Goal: Information Seeking & Learning: Check status

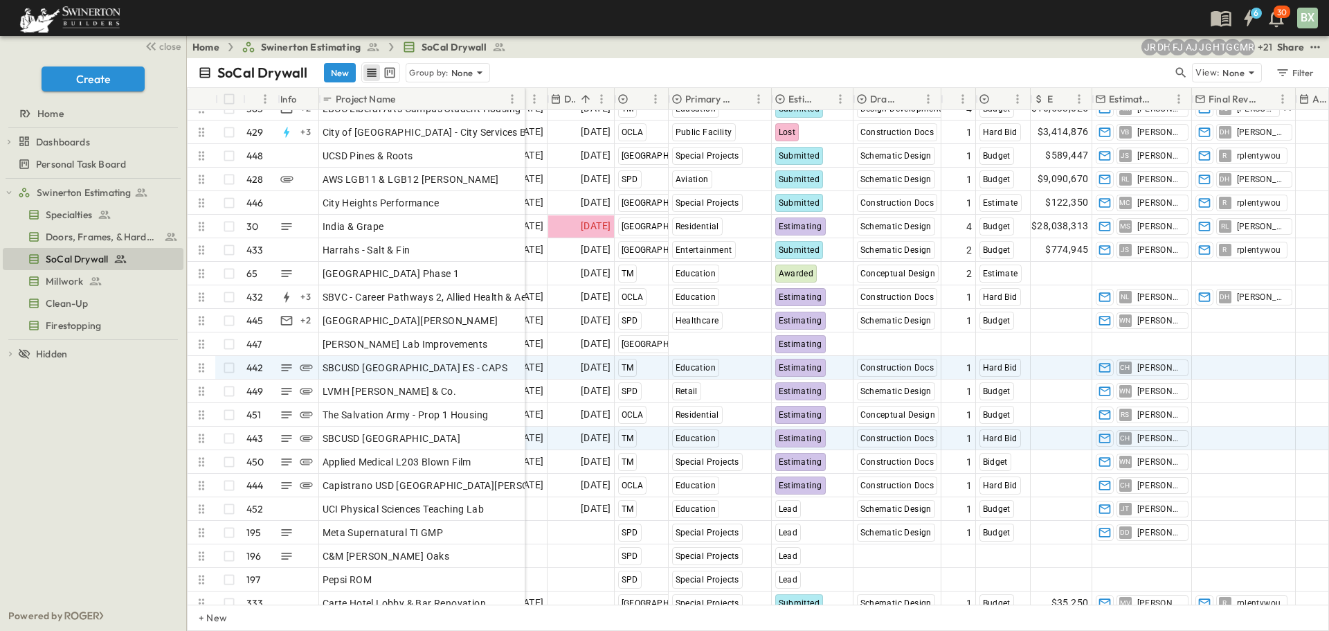
scroll to position [10155, 338]
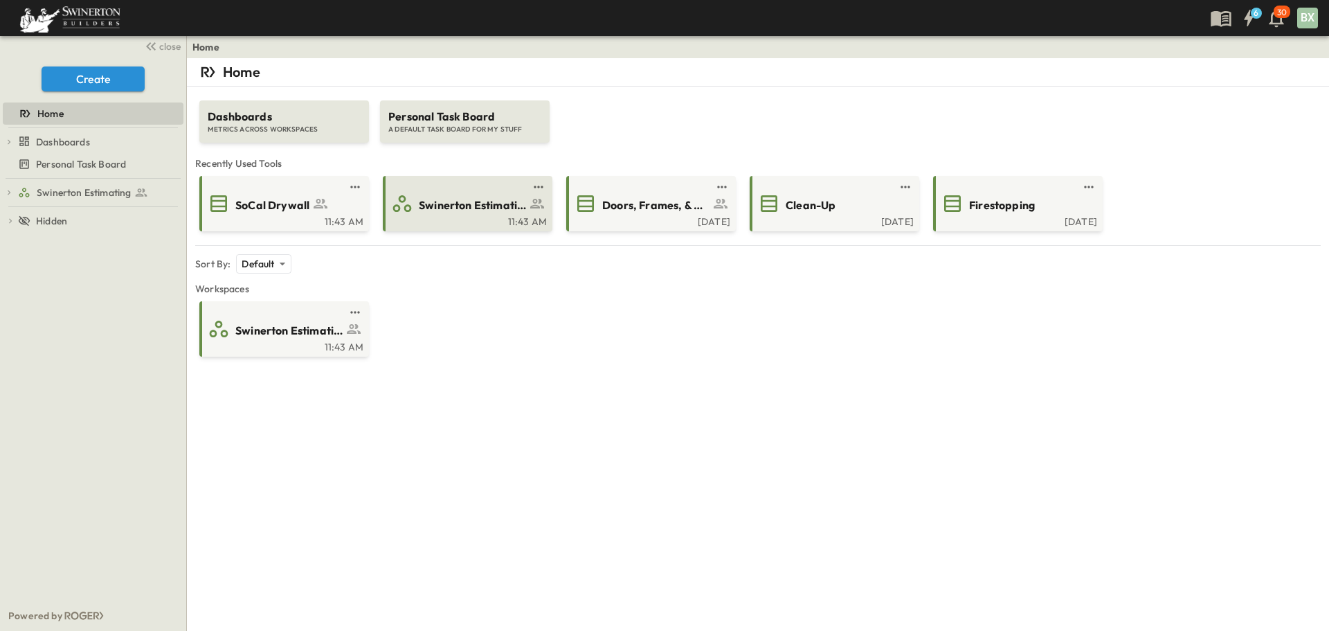
click at [449, 210] on span "Swinerton Estimating" at bounding box center [472, 205] width 107 height 16
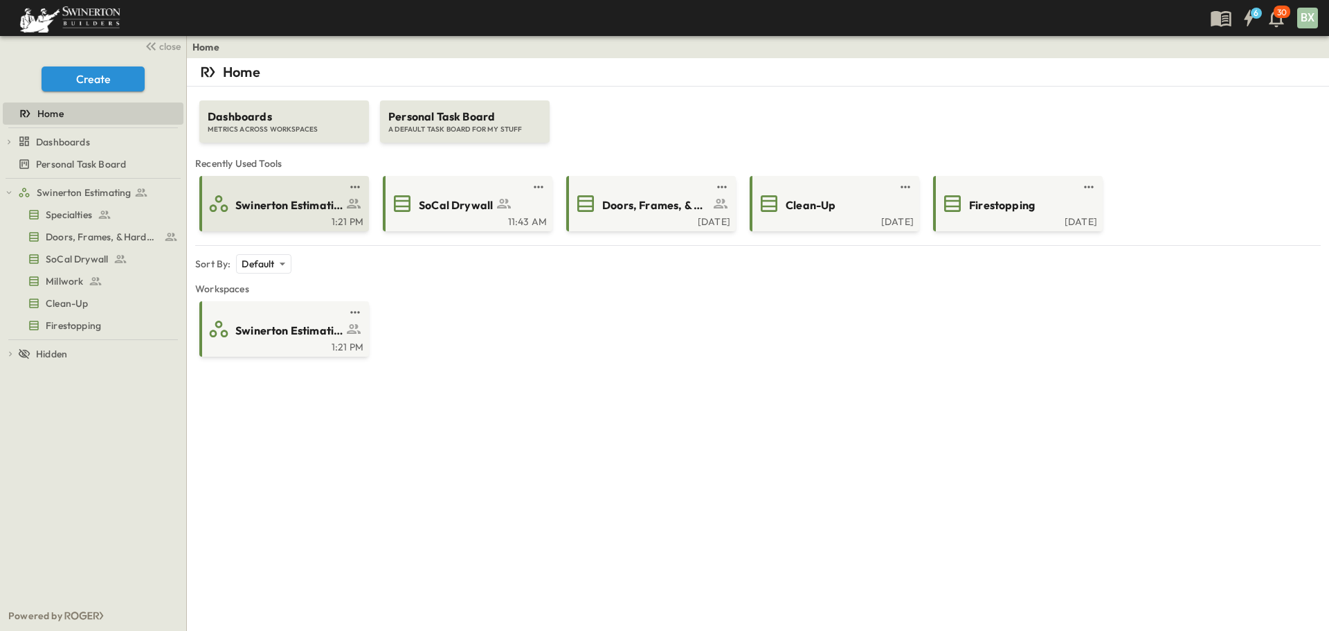
click at [307, 204] on span "Swinerton Estimating" at bounding box center [288, 205] width 107 height 16
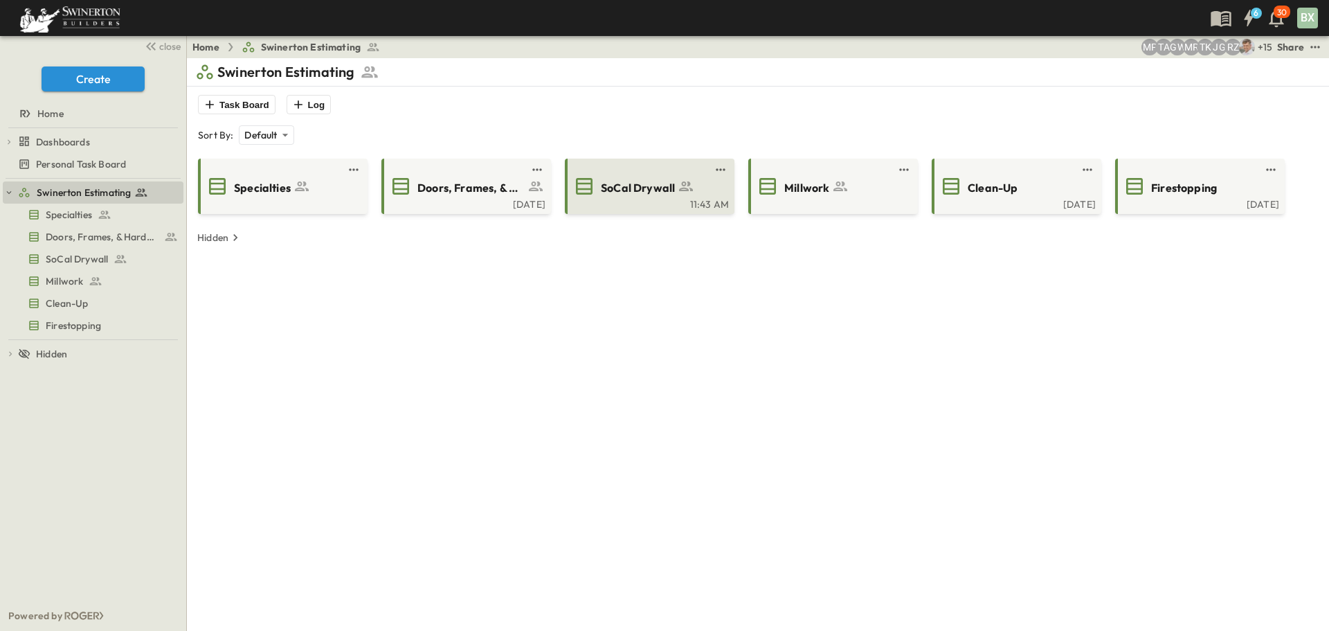
click at [670, 197] on div "SoCal Drywall 11:43 AM" at bounding box center [650, 186] width 170 height 55
click at [632, 199] on div "11:43 AM" at bounding box center [648, 202] width 161 height 11
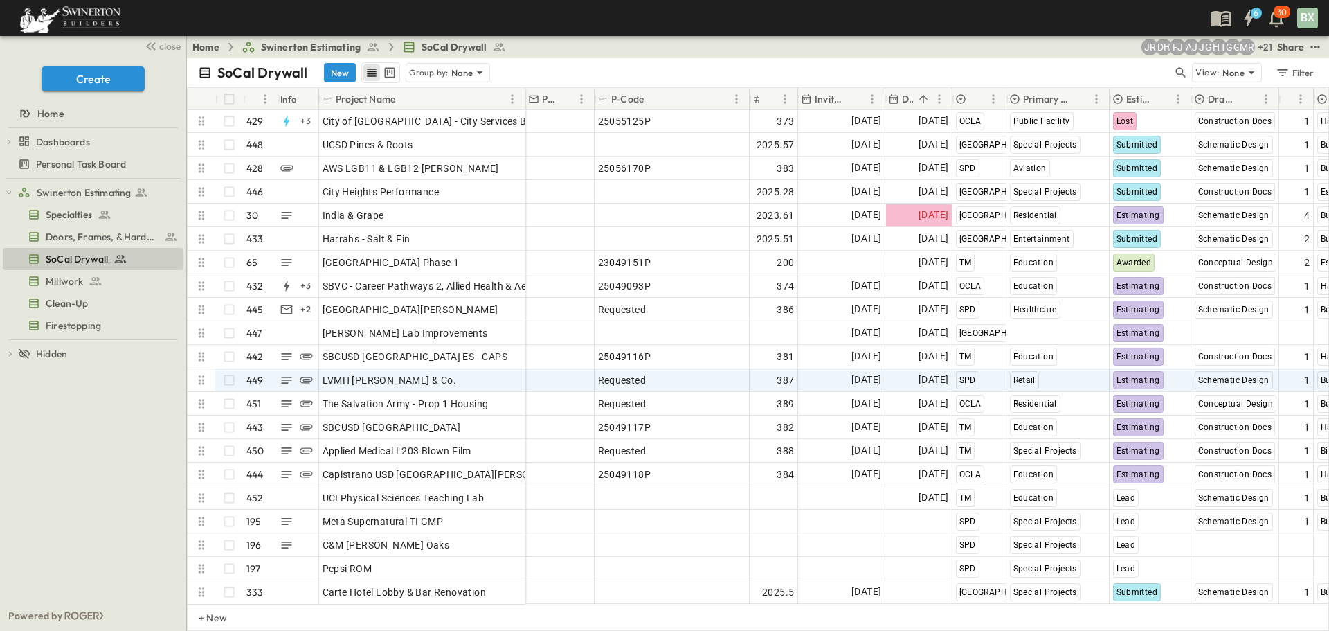
scroll to position [10155, 0]
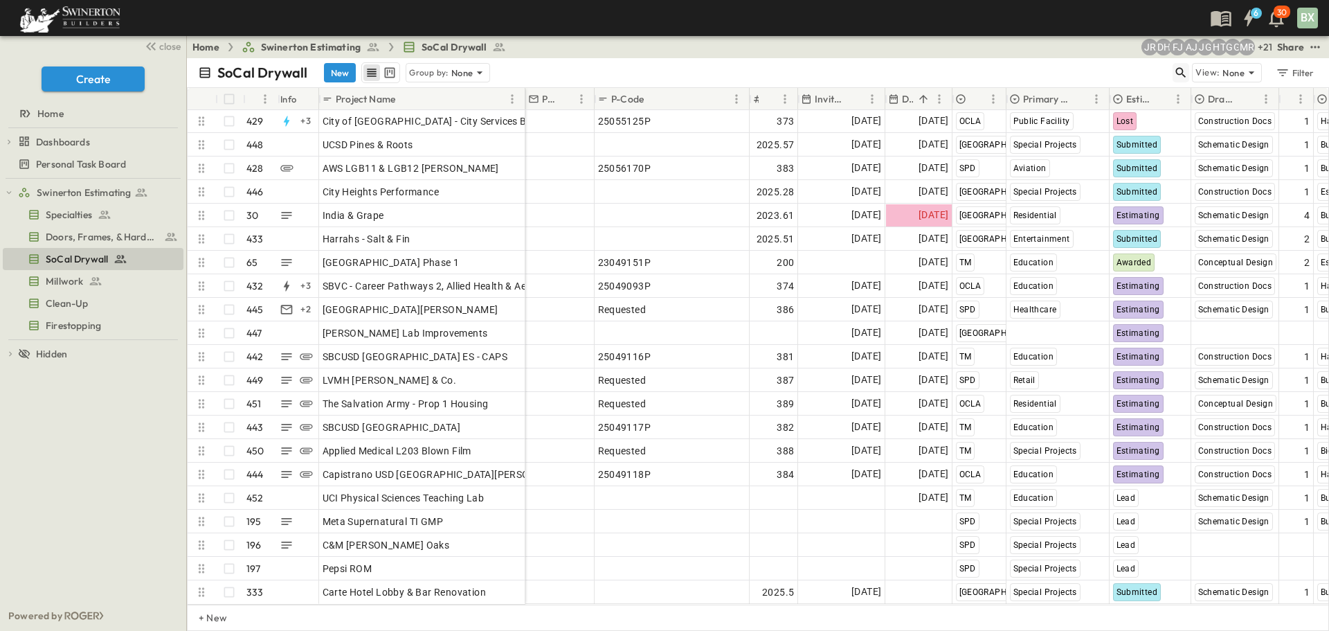
click at [1186, 70] on icon "button" at bounding box center [1181, 73] width 14 height 14
click at [1080, 63] on input "text" at bounding box center [1108, 72] width 97 height 20
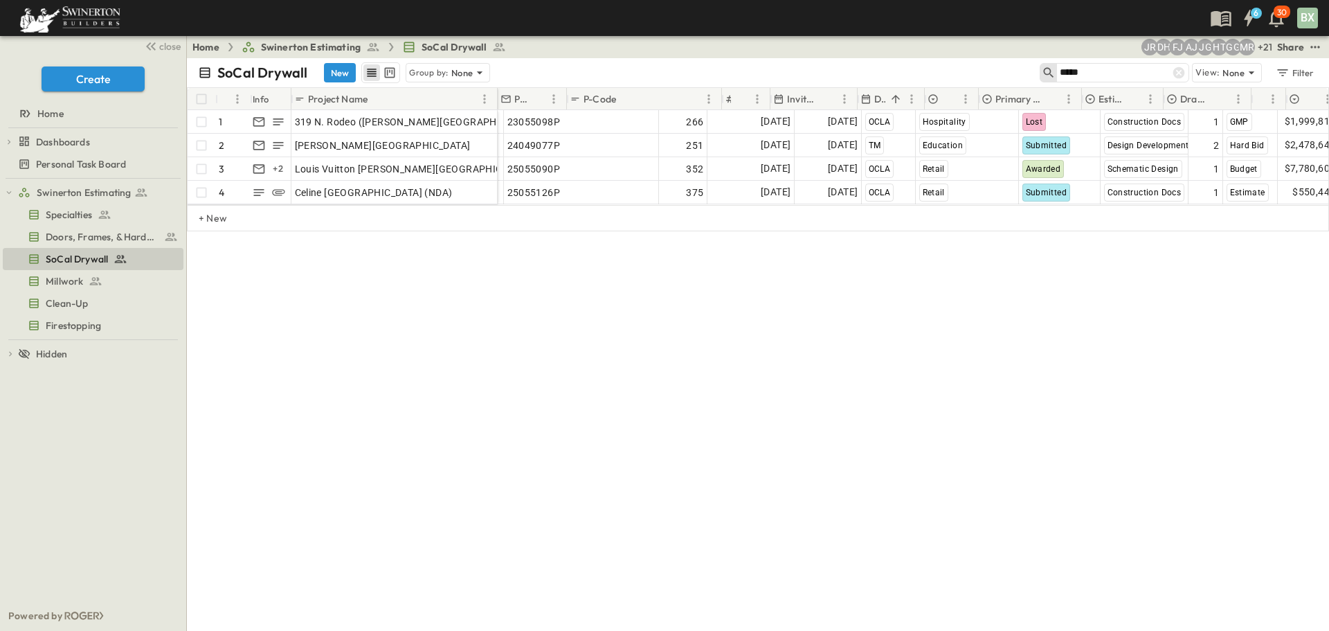
scroll to position [0, 0]
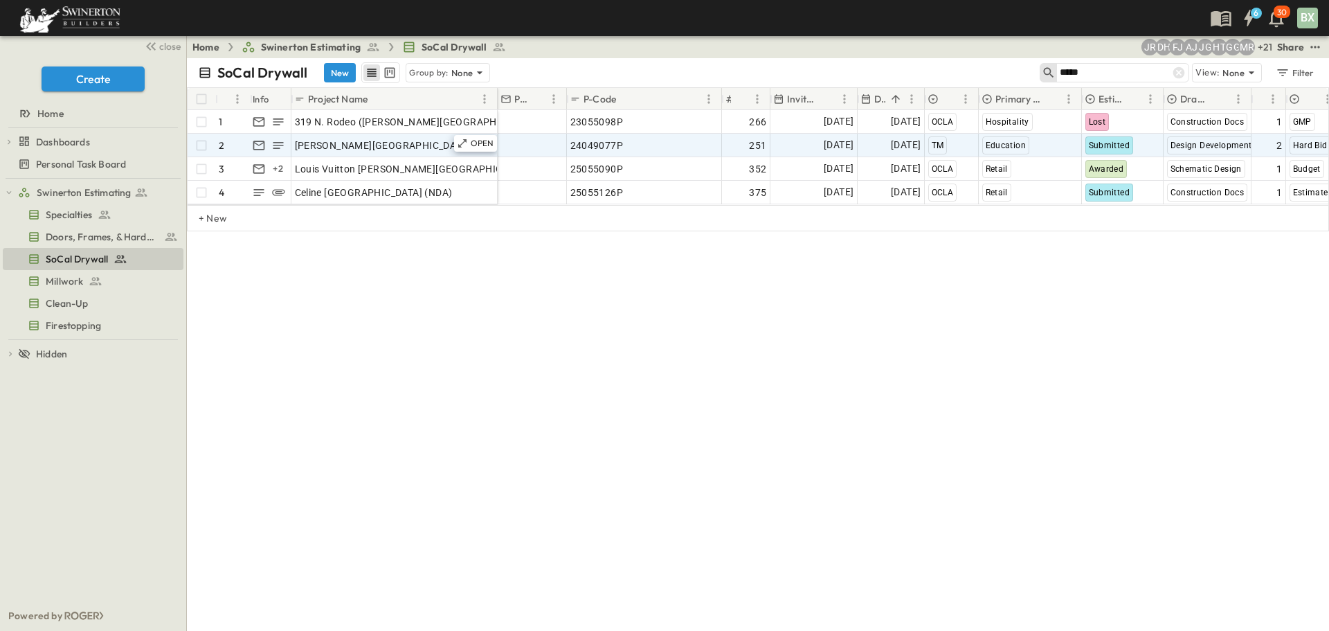
type input "*****"
click at [442, 145] on span "[PERSON_NAME][GEOGRAPHIC_DATA]" at bounding box center [383, 145] width 176 height 14
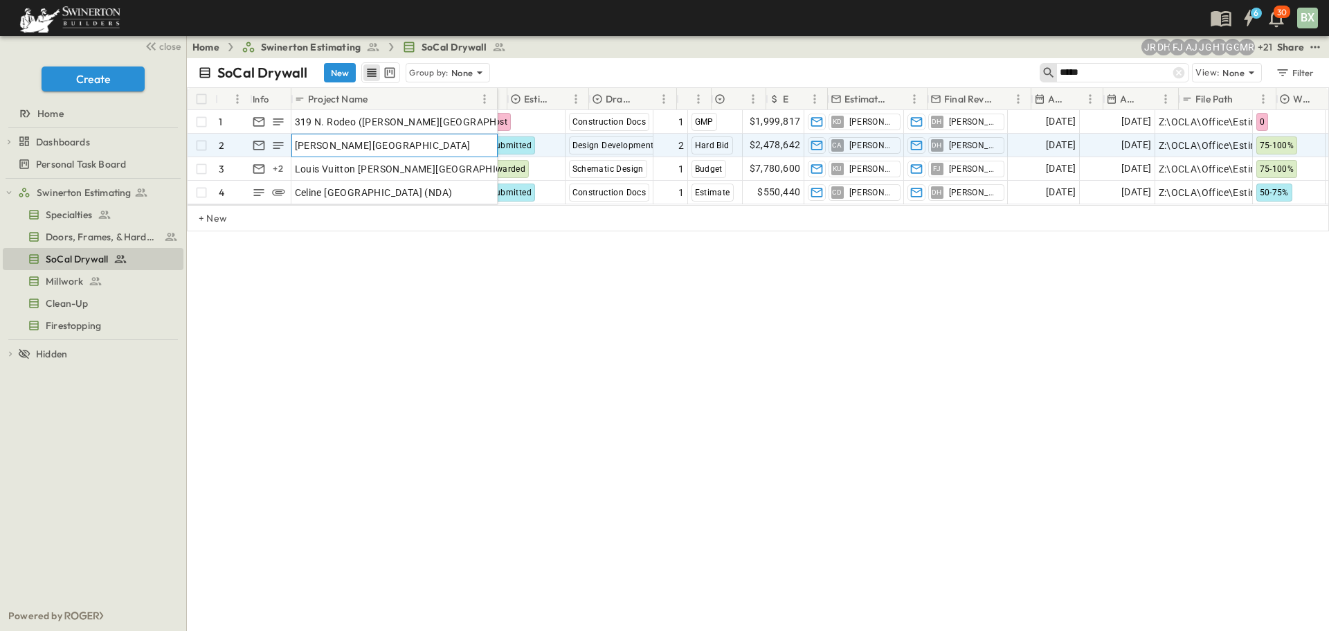
scroll to position [0, 665]
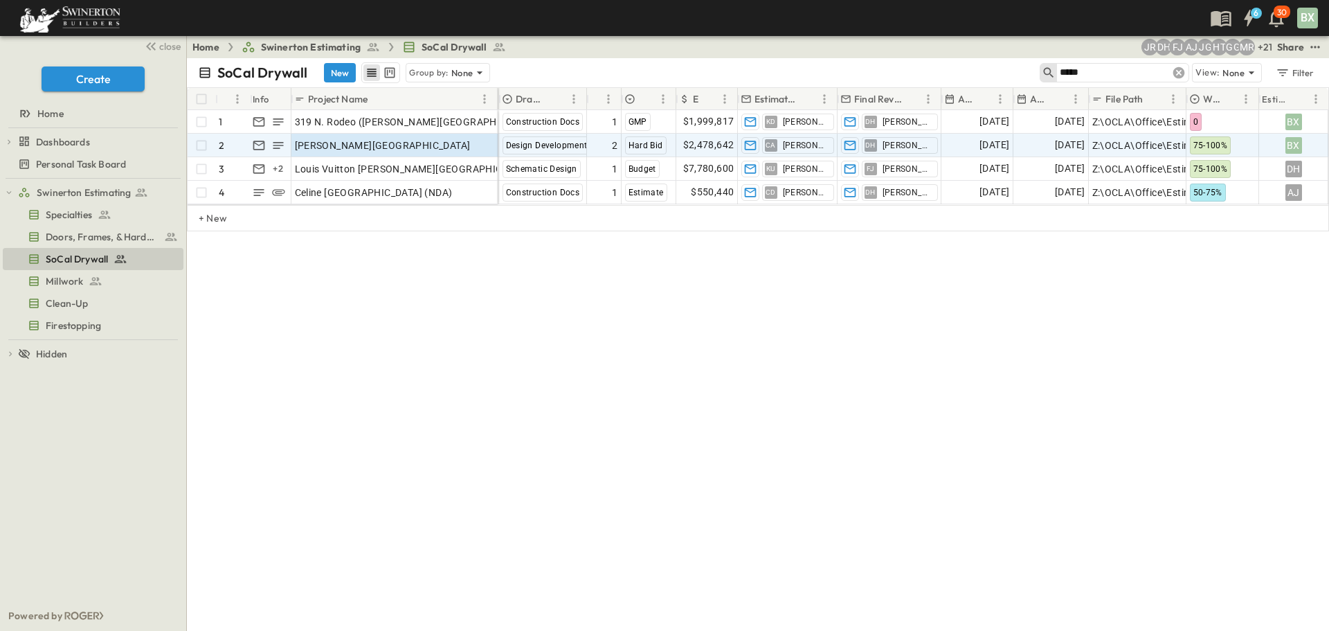
click at [1182, 76] on icon at bounding box center [1179, 73] width 12 height 12
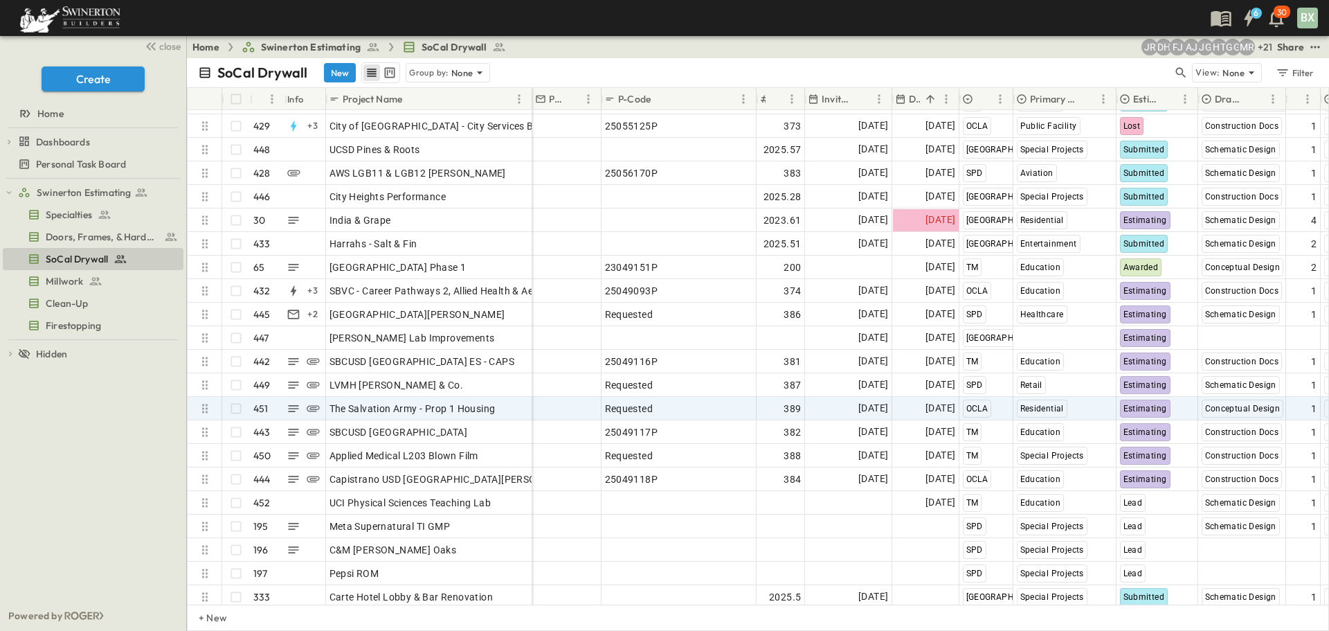
scroll to position [10155, 0]
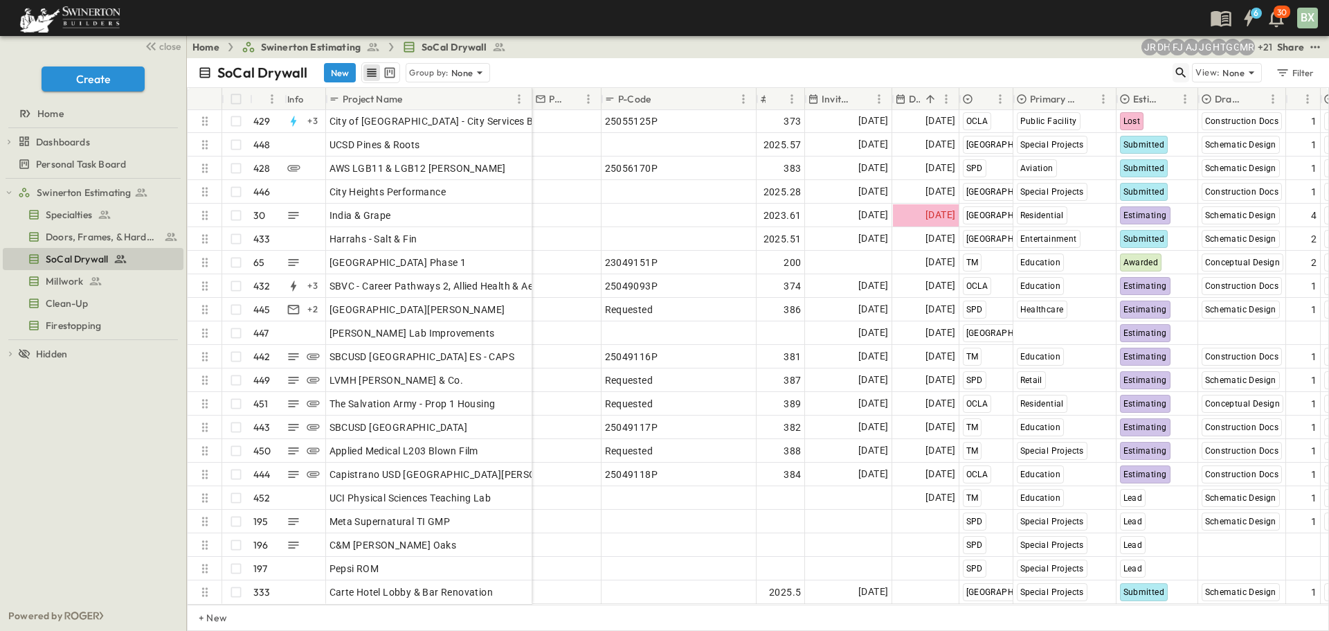
click at [1180, 73] on icon "button" at bounding box center [1181, 73] width 14 height 14
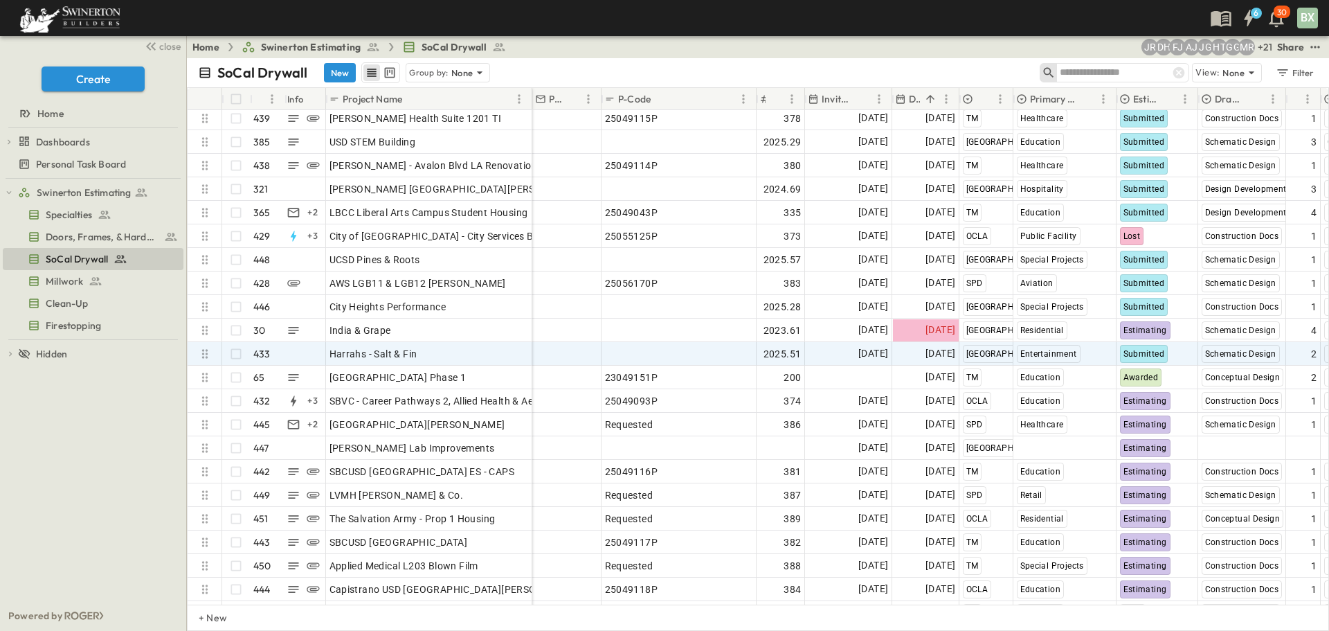
scroll to position [10017, 0]
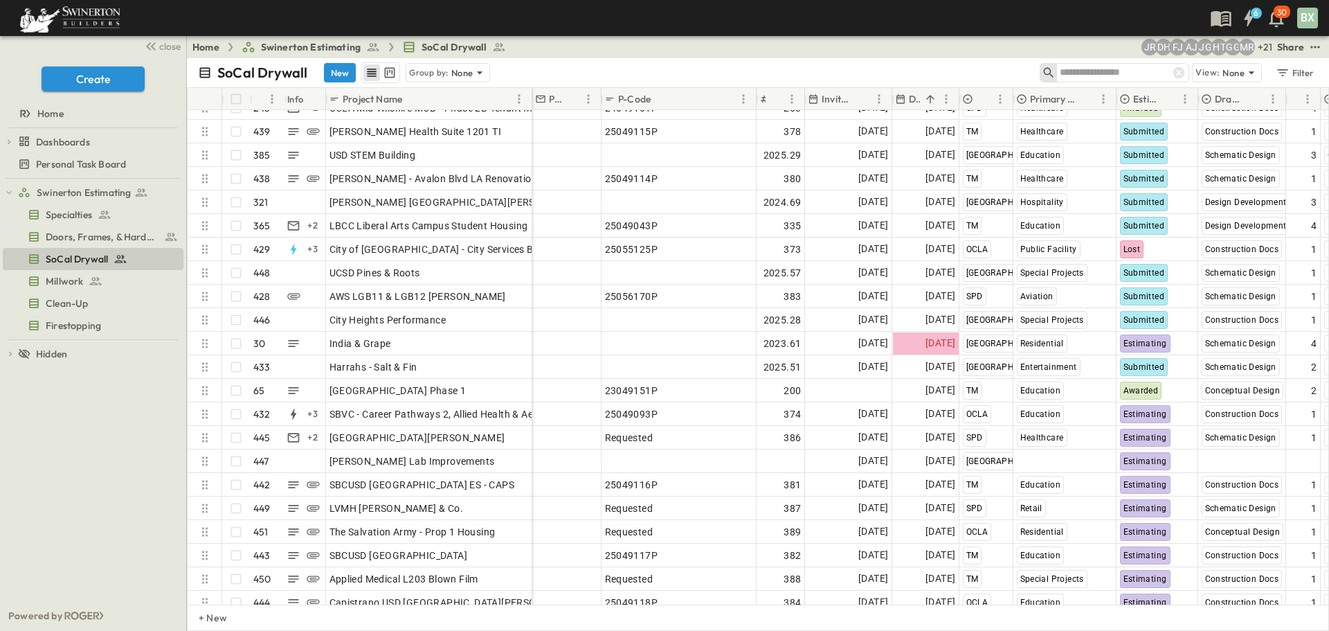
click at [1125, 68] on input "text" at bounding box center [1108, 72] width 97 height 20
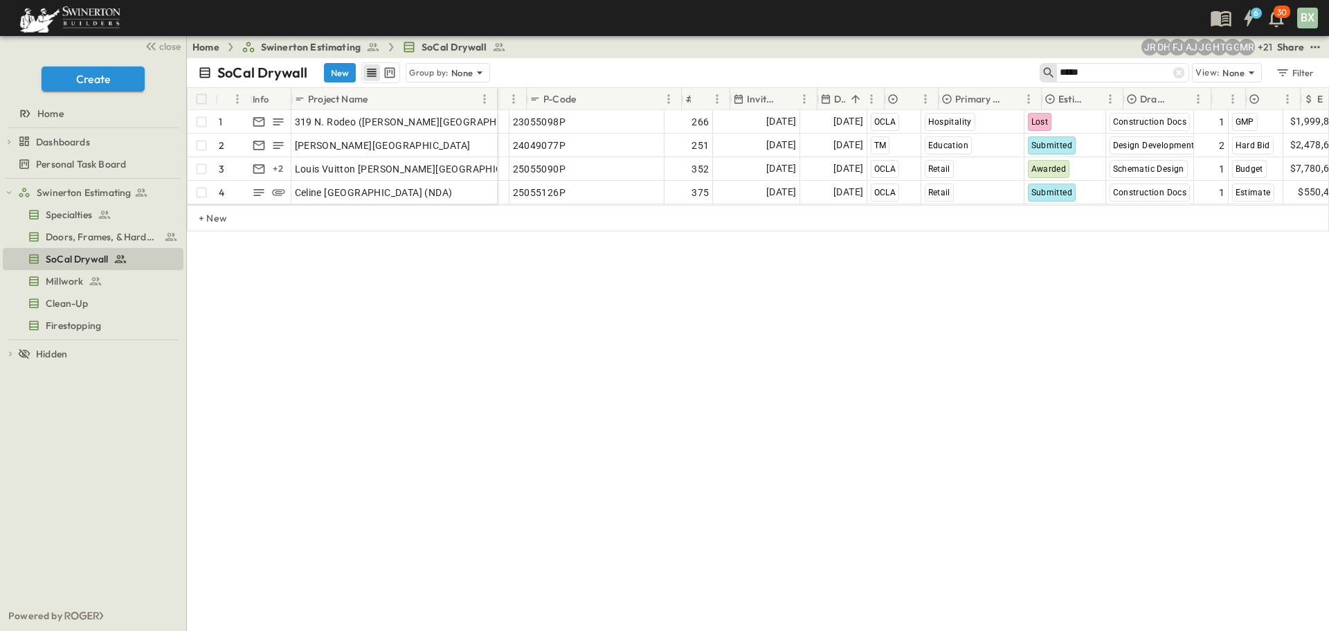
scroll to position [0, 16]
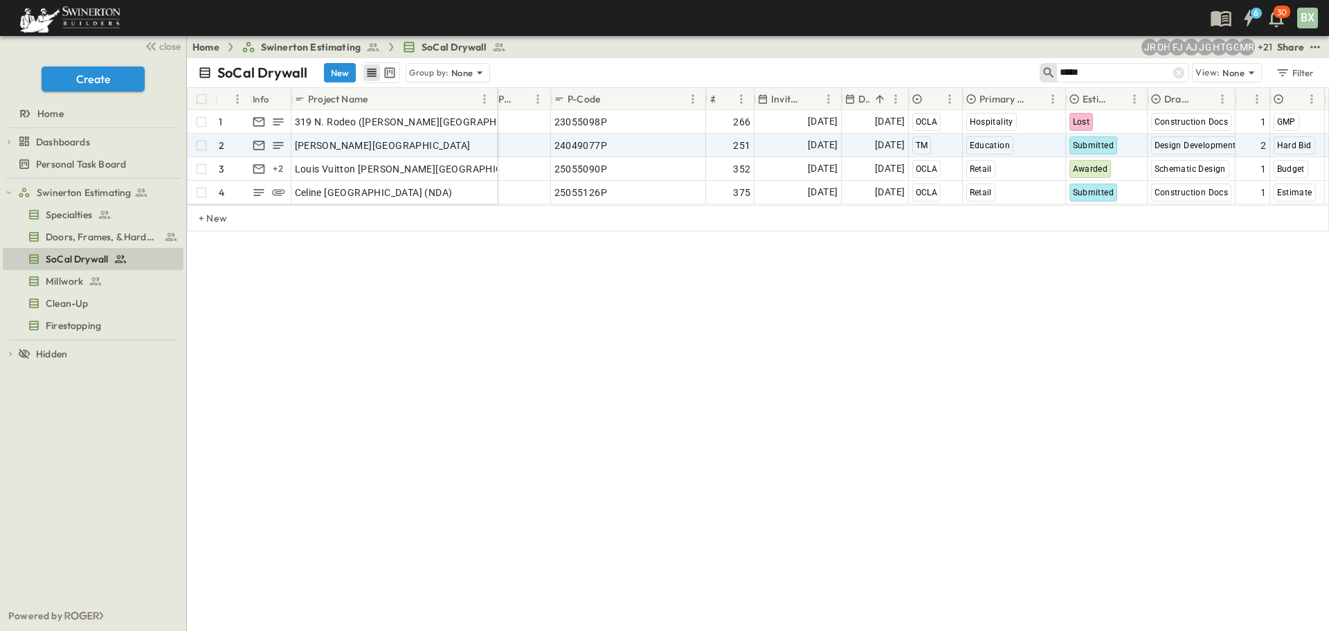
type input "*****"
click at [808, 144] on span "[DATE]" at bounding box center [823, 145] width 30 height 16
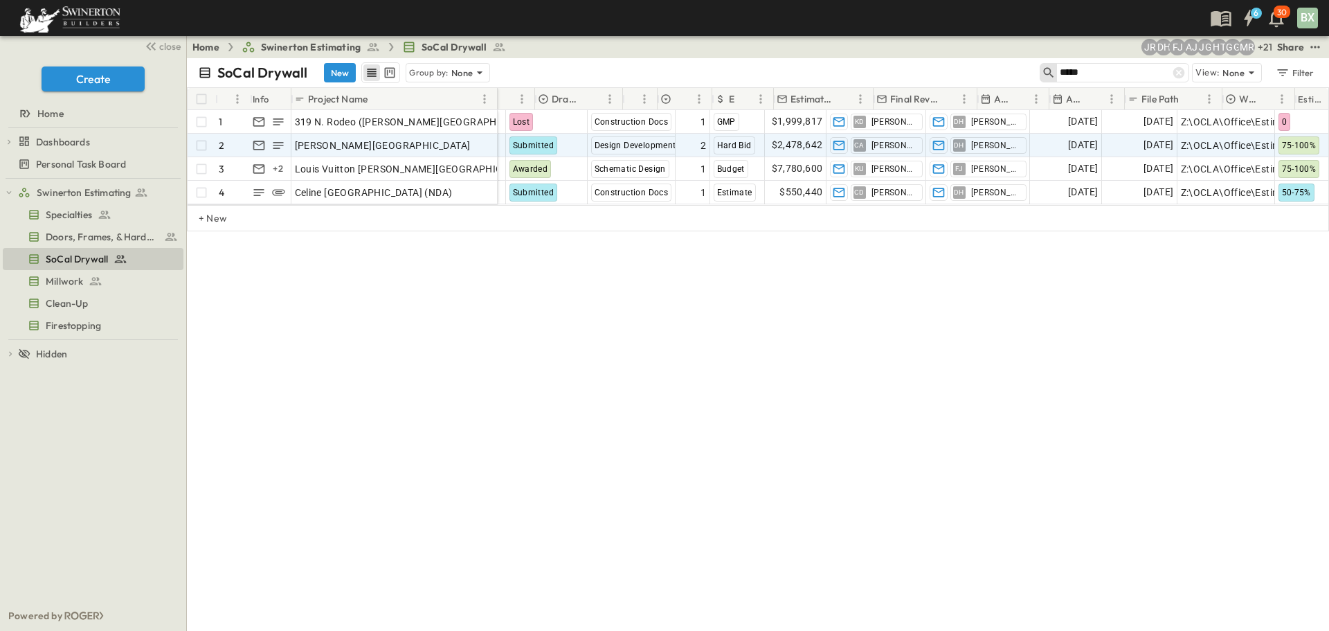
scroll to position [0, 665]
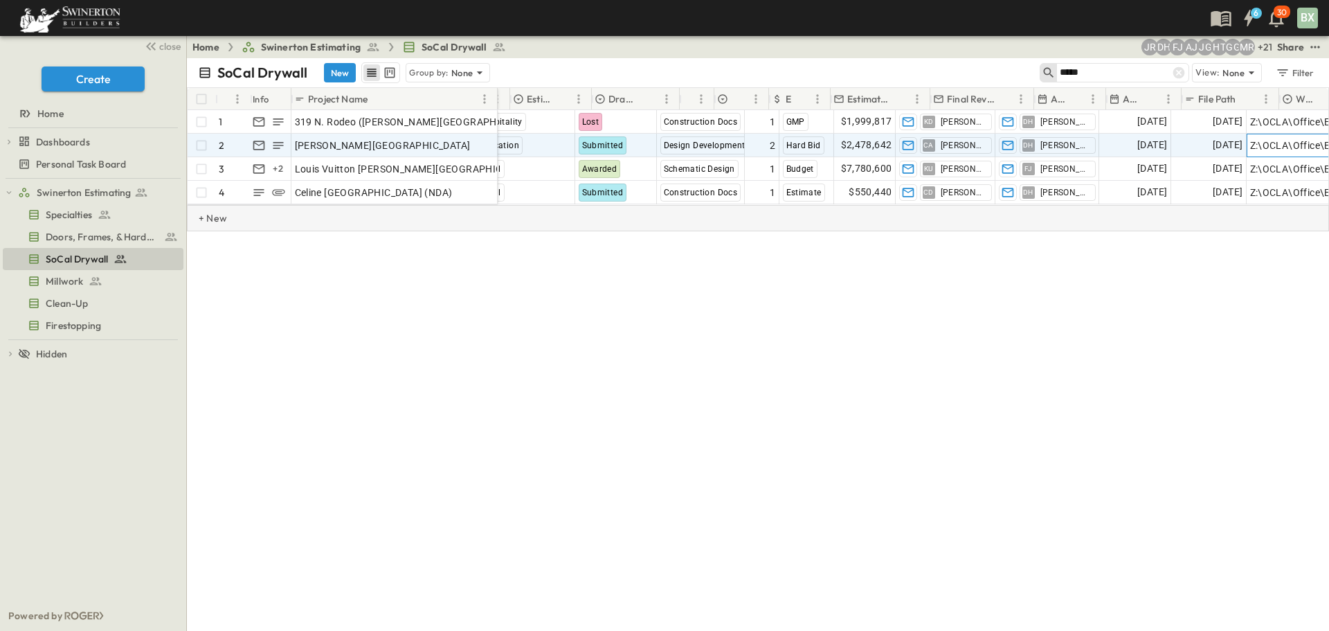
scroll to position [0, 501]
click at [618, 148] on span "Submitted" at bounding box center [609, 146] width 42 height 10
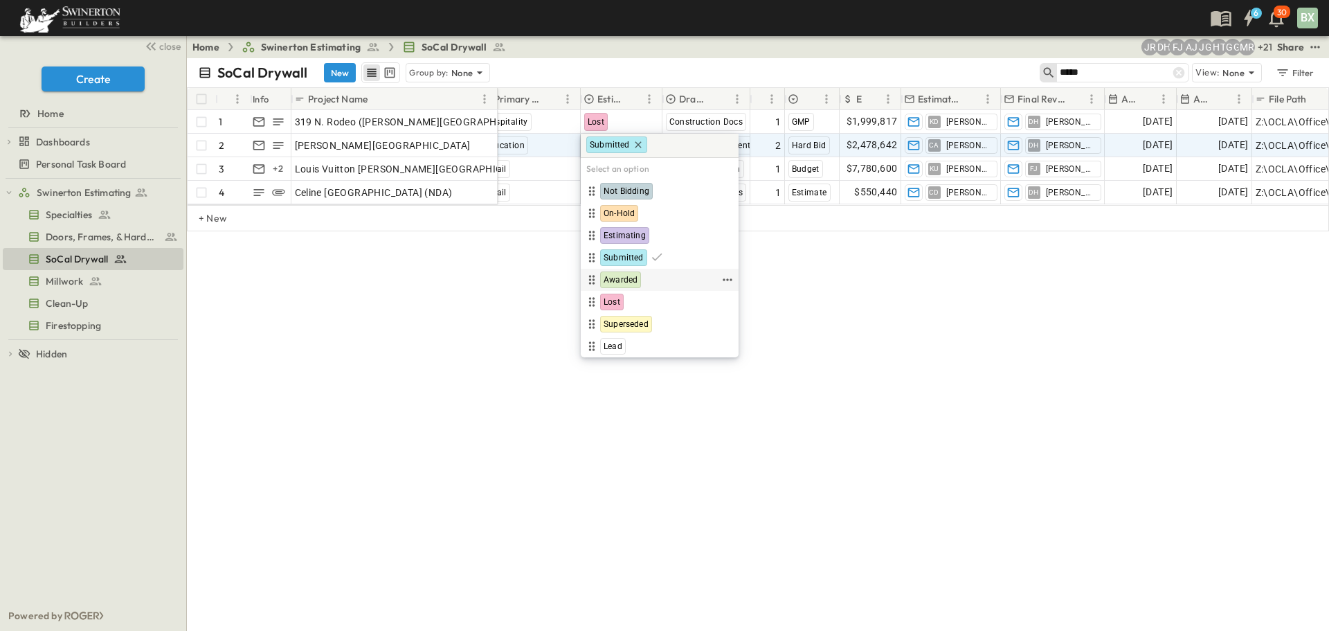
click at [621, 277] on span "Awarded" at bounding box center [621, 279] width 34 height 11
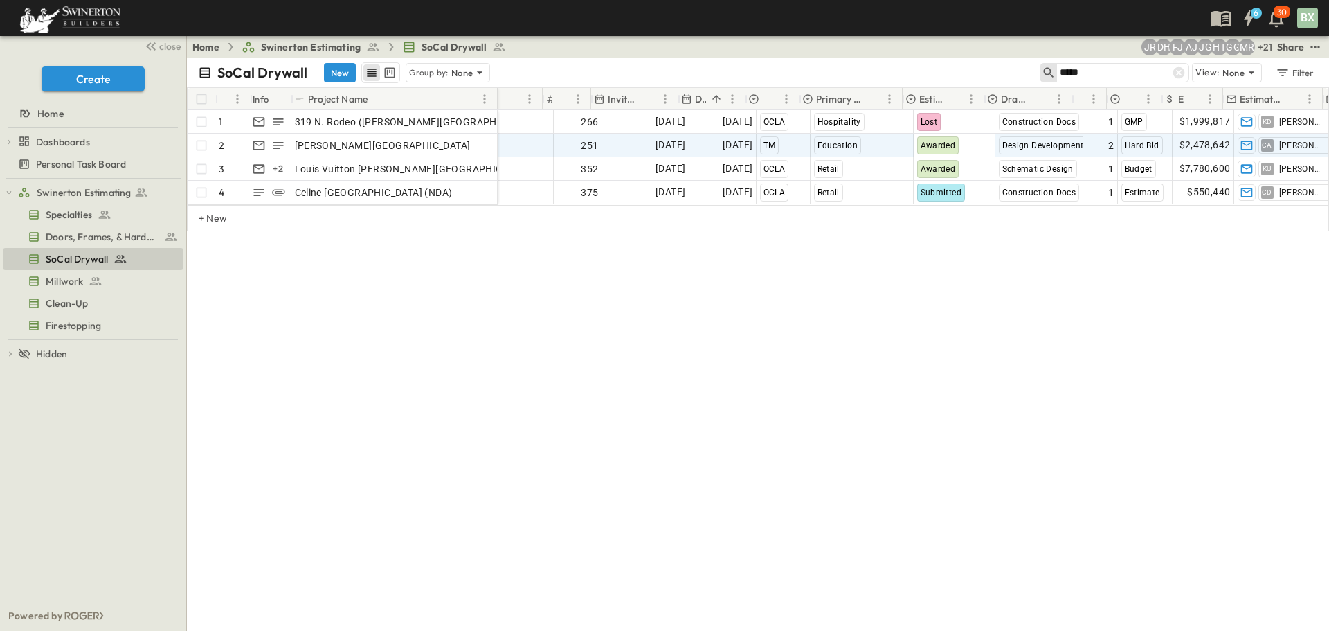
scroll to position [0, 125]
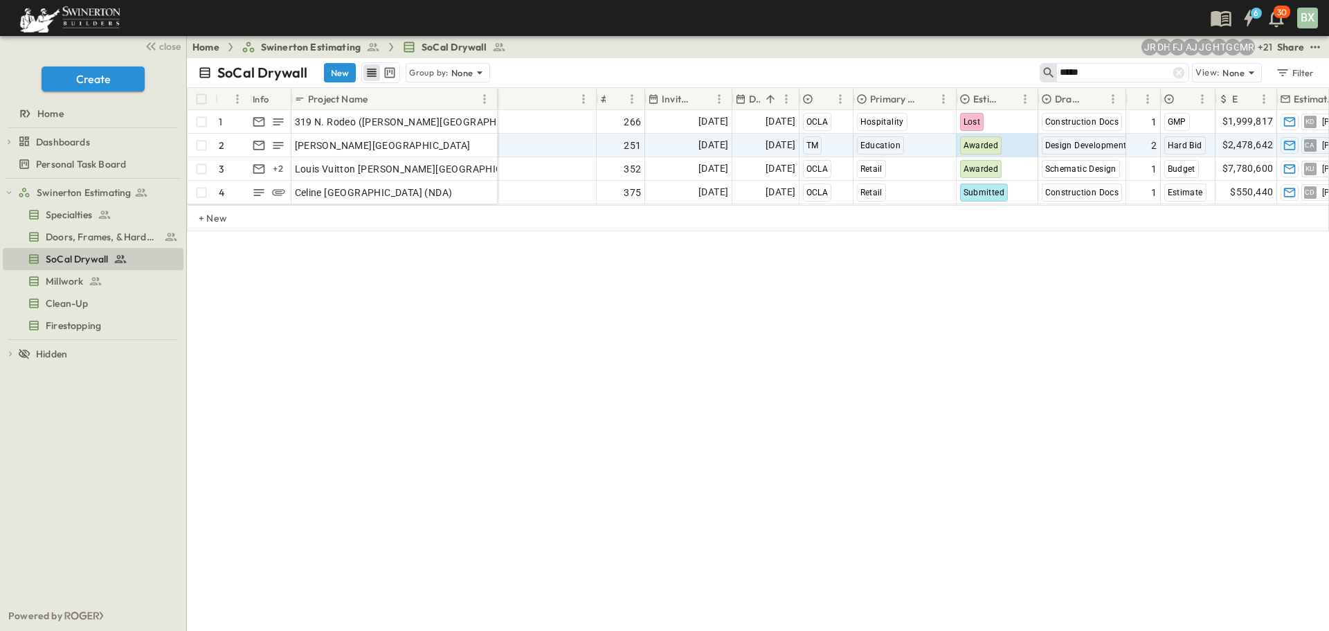
click at [784, 376] on div "SoCal Drywall New Group by: None ***** View: None Filter # Info Project Name PM…" at bounding box center [758, 344] width 1142 height 572
click at [676, 357] on div "SoCal Drywall New Group by: None ***** View: None Filter # Info Project Name PM…" at bounding box center [758, 344] width 1142 height 572
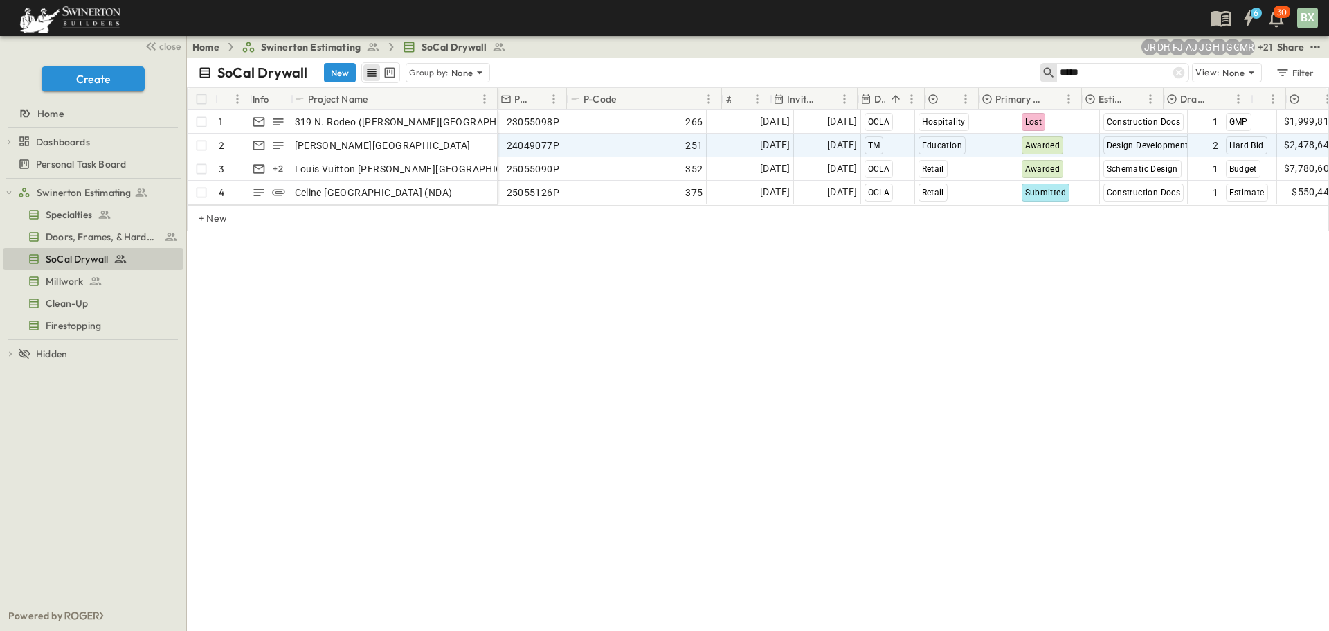
scroll to position [0, 0]
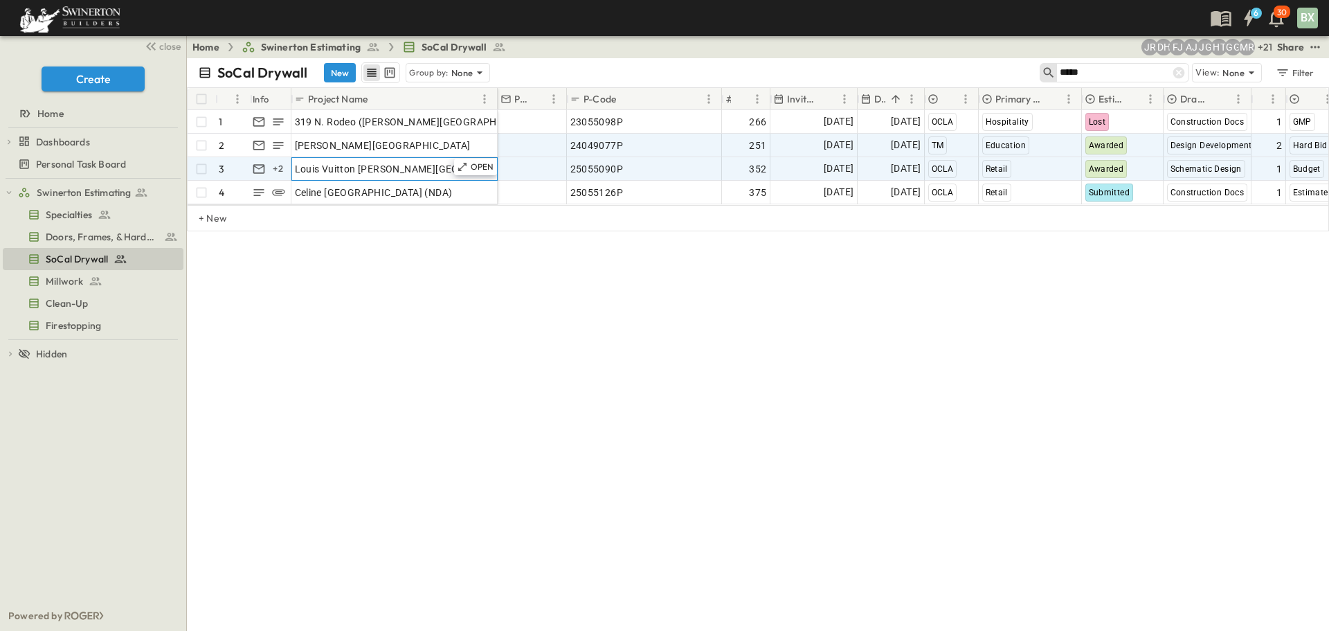
click at [370, 166] on span "Louis Vuitton [PERSON_NAME][GEOGRAPHIC_DATA]" at bounding box center [415, 169] width 240 height 14
click at [463, 167] on icon at bounding box center [462, 166] width 11 height 11
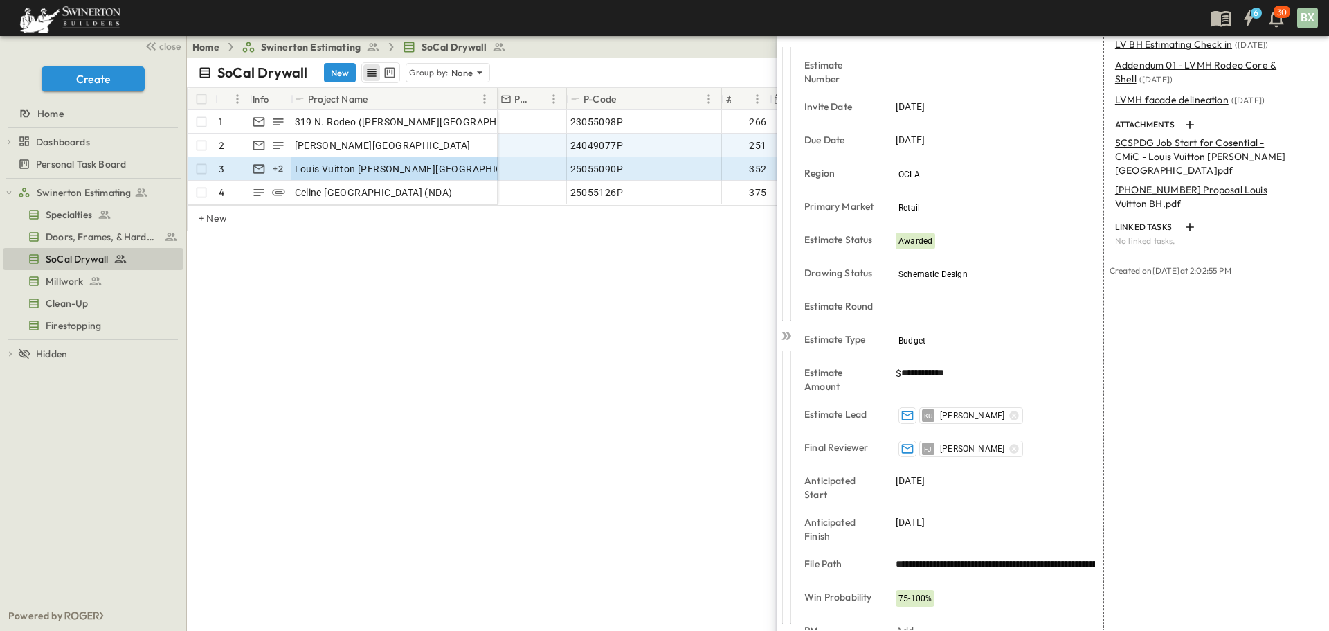
scroll to position [123, 0]
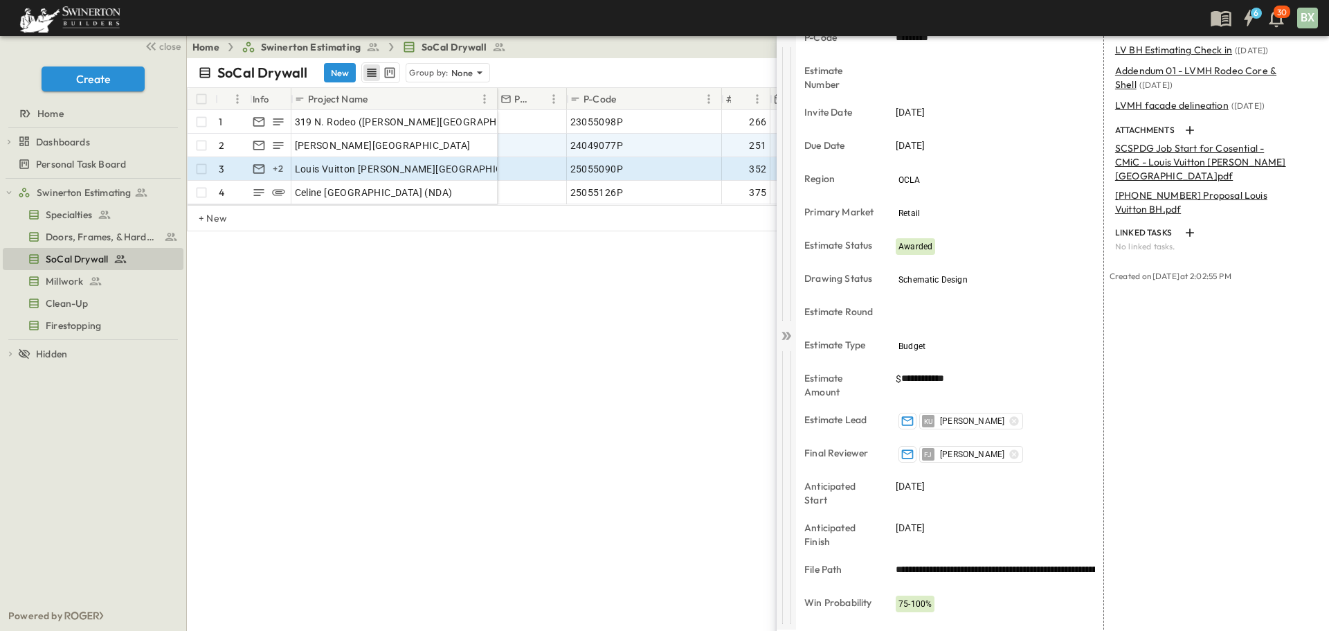
click at [784, 334] on icon at bounding box center [786, 336] width 14 height 14
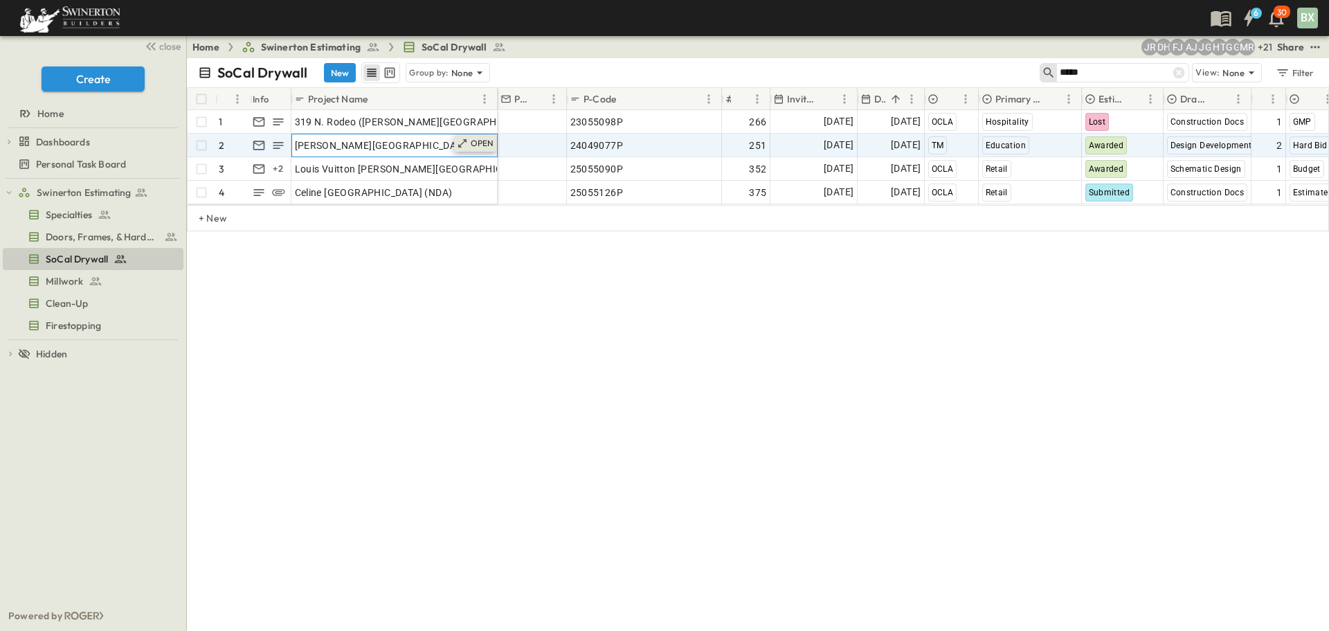
click at [476, 139] on p "OPEN" at bounding box center [483, 143] width 24 height 11
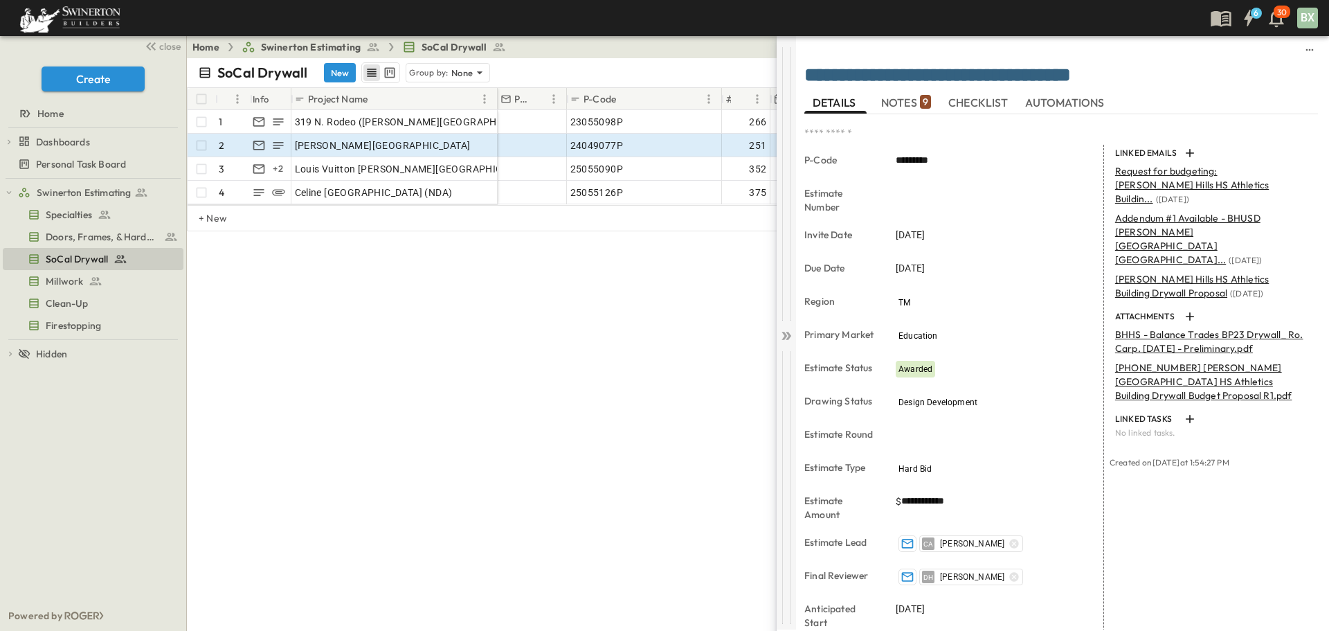
click at [784, 341] on icon at bounding box center [786, 336] width 14 height 14
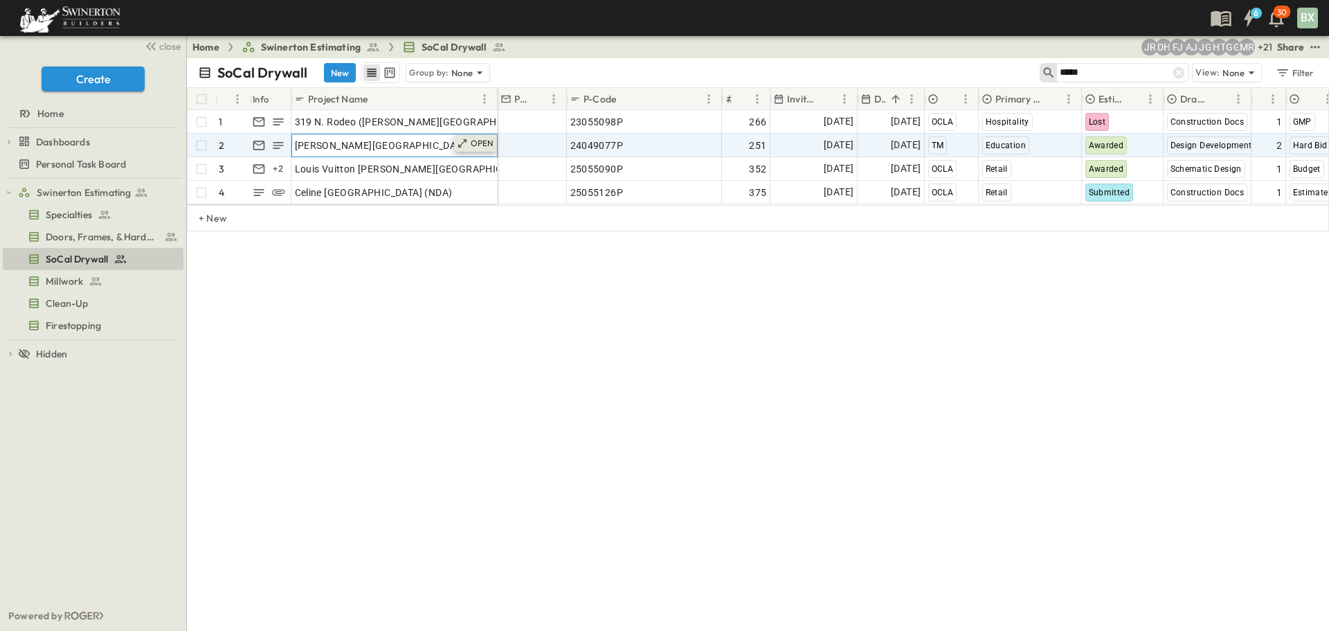
click at [471, 143] on p "OPEN" at bounding box center [483, 143] width 24 height 11
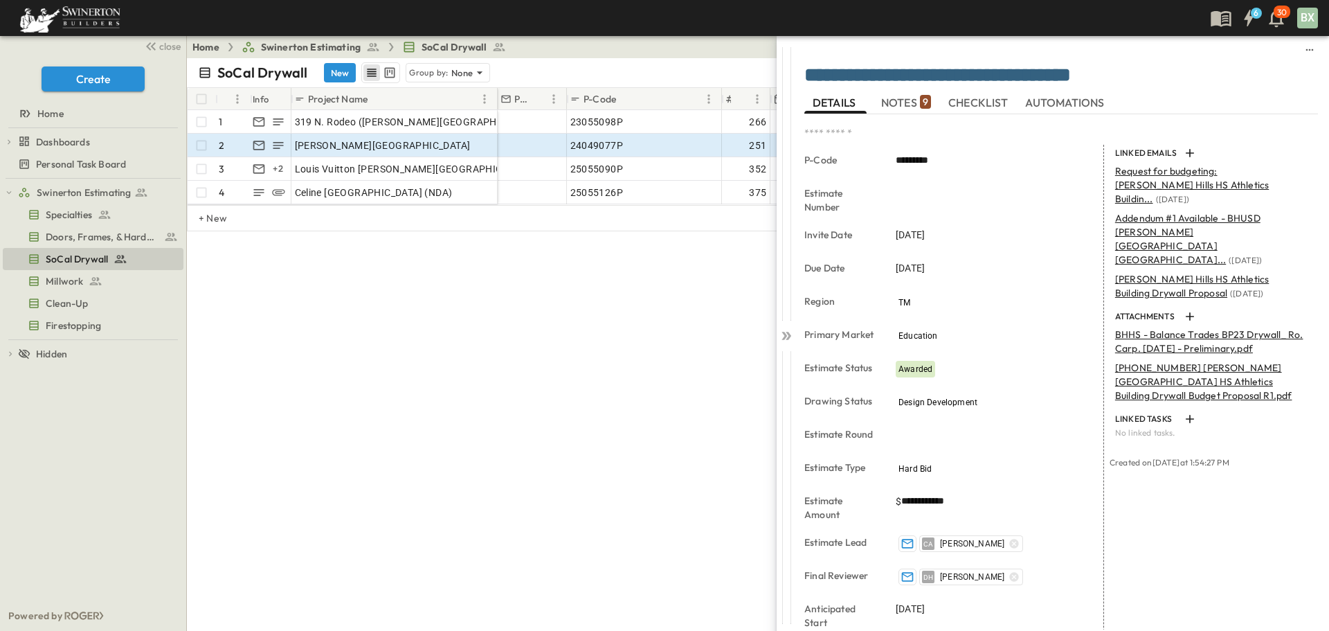
click at [912, 100] on span "NOTES 9" at bounding box center [906, 102] width 50 height 12
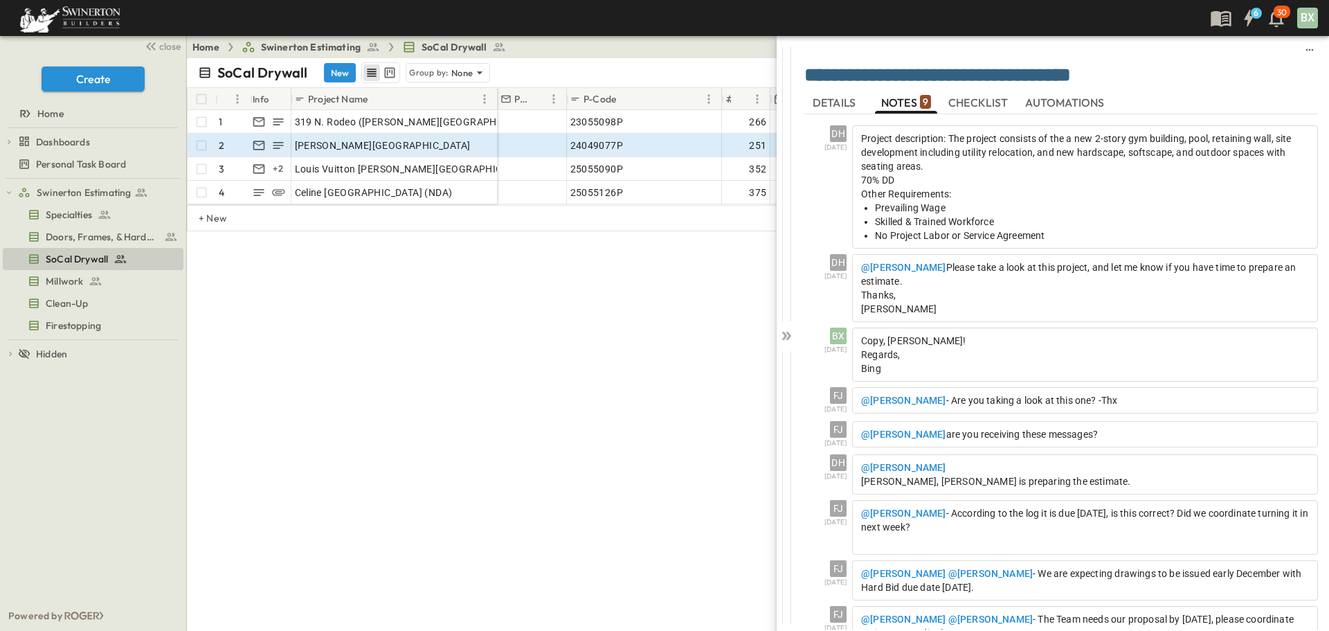
click at [989, 101] on span "CHECKLIST" at bounding box center [979, 102] width 63 height 12
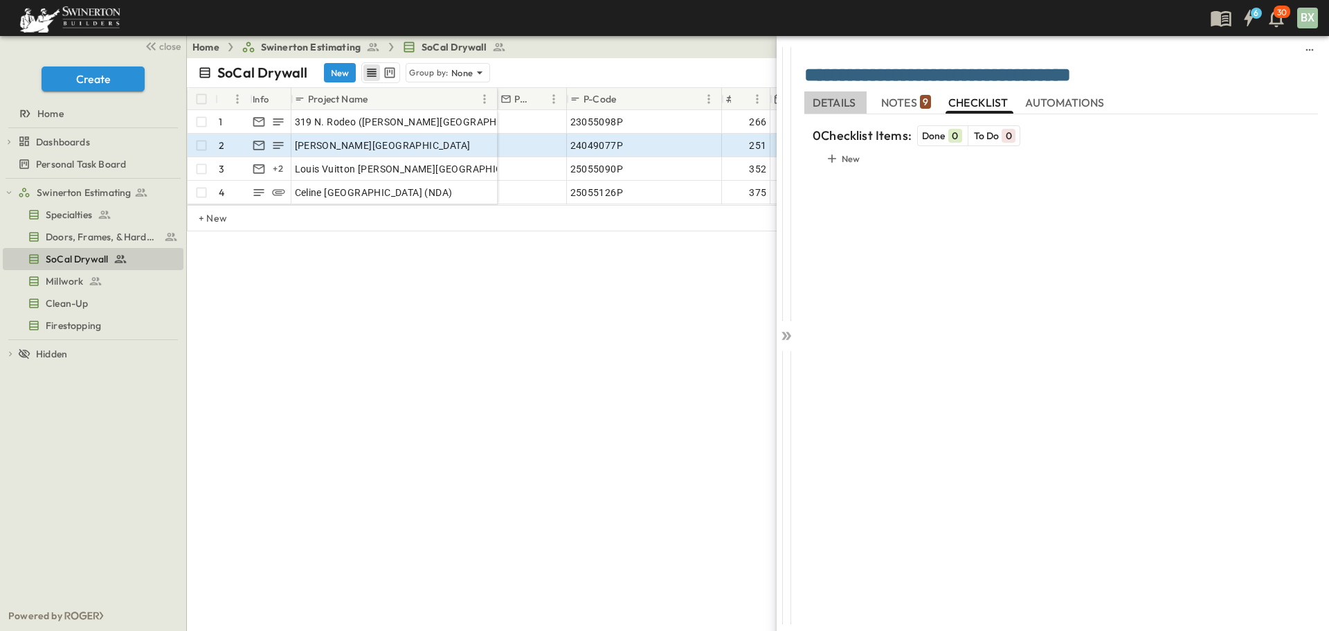
click at [835, 96] on span "DETAILS" at bounding box center [836, 102] width 46 height 12
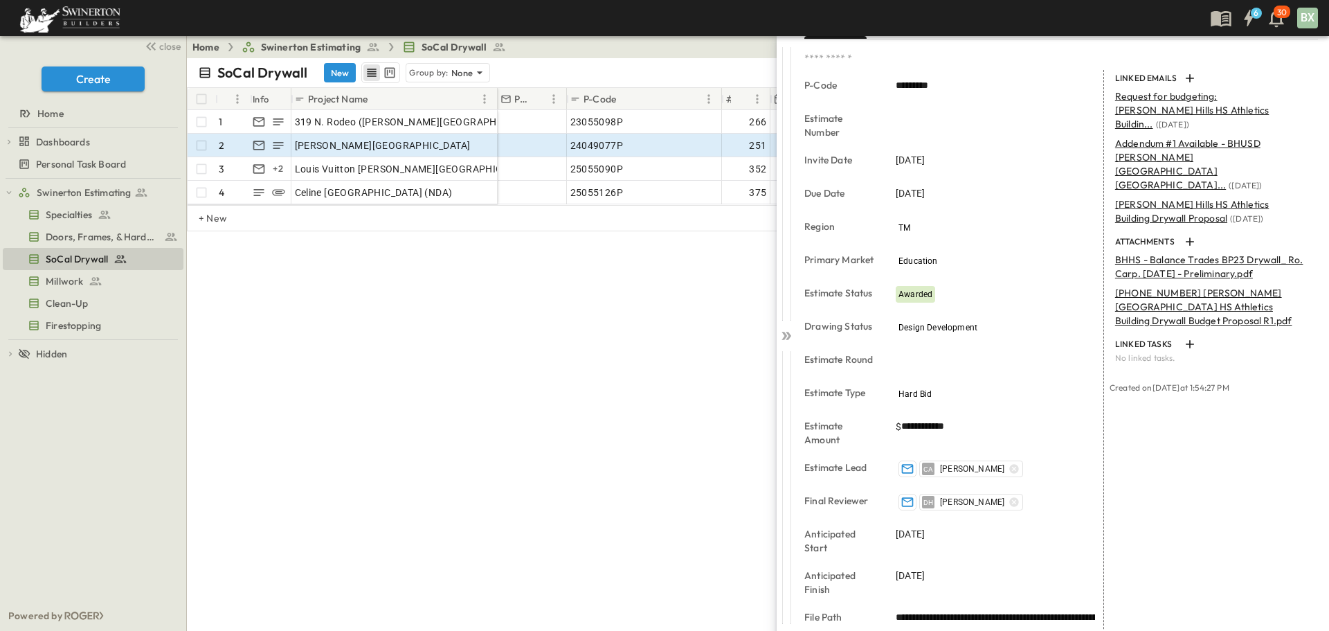
scroll to position [53, 0]
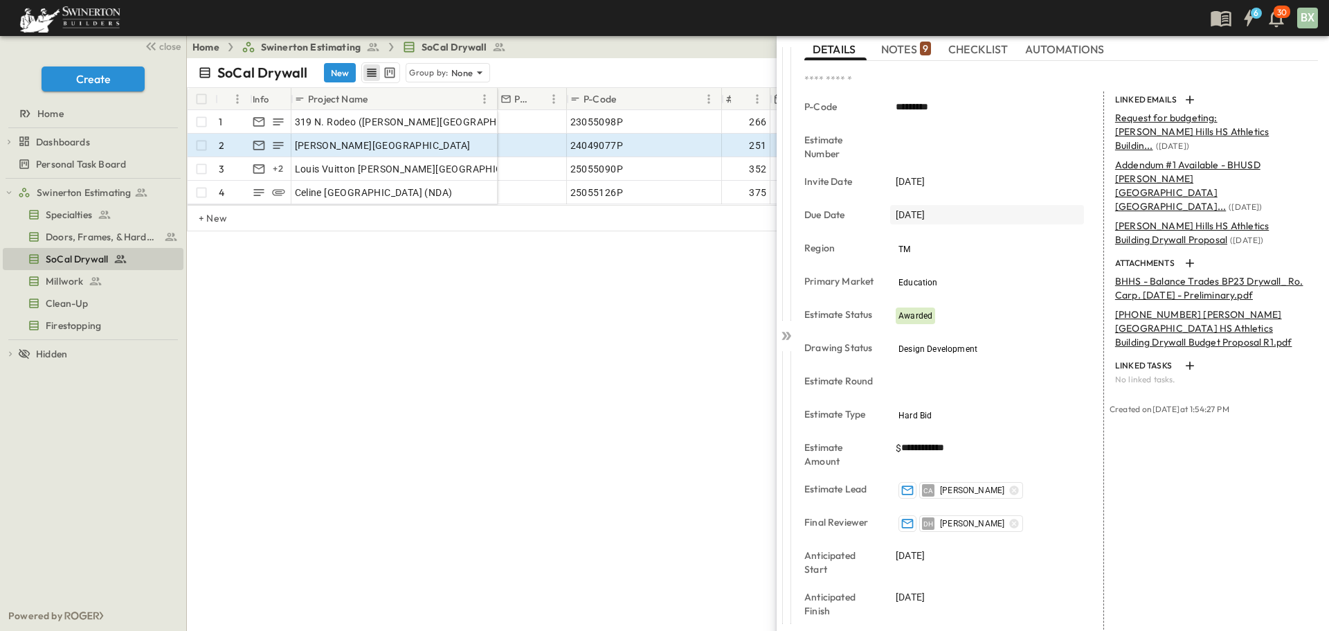
click at [901, 215] on span "[DATE]" at bounding box center [910, 215] width 29 height 14
click at [788, 329] on icon at bounding box center [786, 336] width 14 height 14
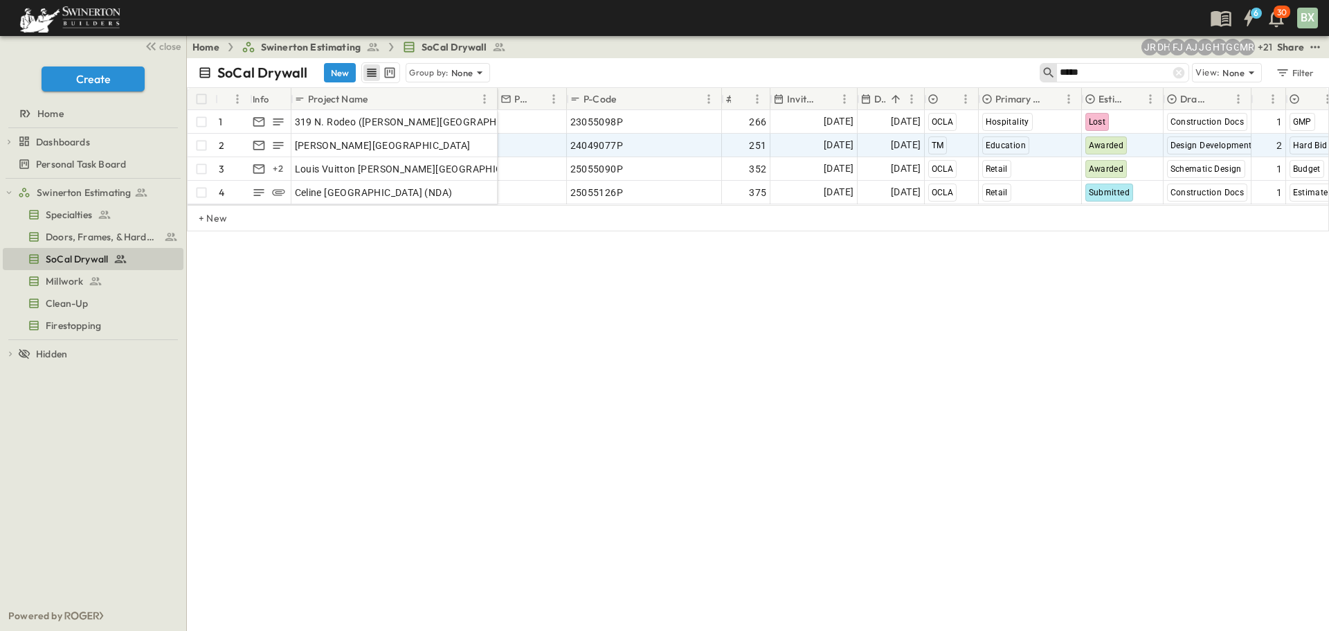
click at [799, 301] on div "SoCal Drywall New Group by: None ***** View: None Filter # Info Project Name PM…" at bounding box center [758, 344] width 1142 height 572
click at [891, 149] on span "[DATE]" at bounding box center [906, 145] width 30 height 16
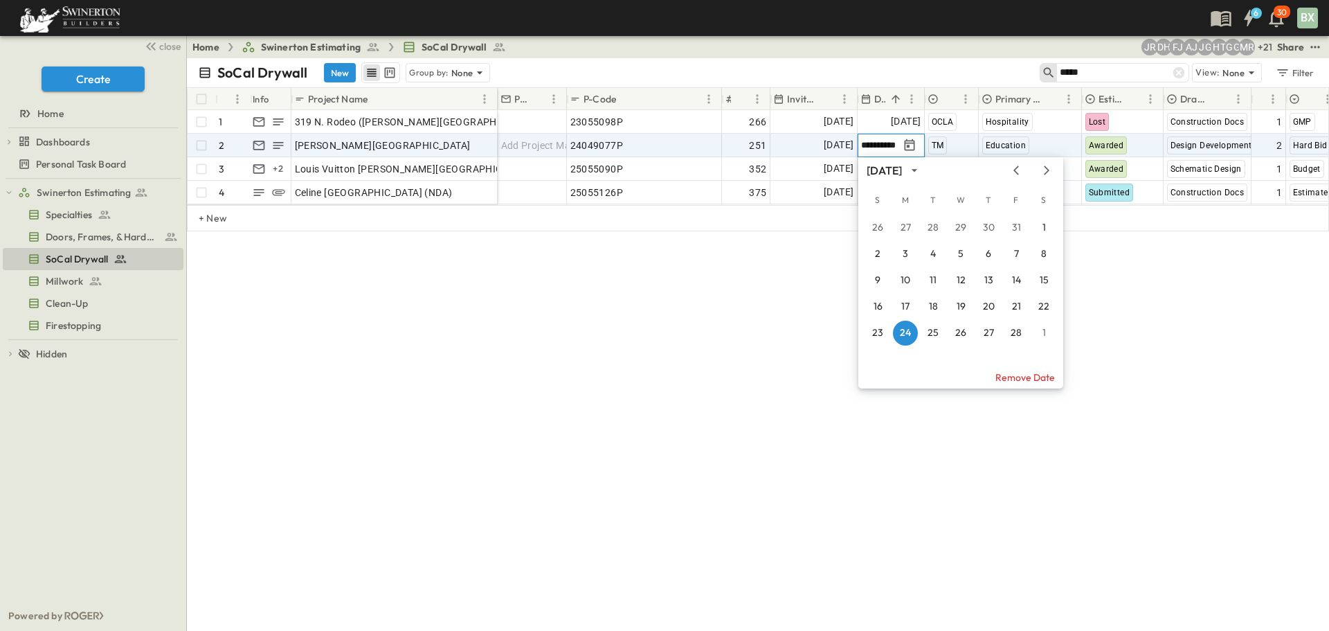
click at [885, 141] on input "**********" at bounding box center [879, 144] width 37 height 13
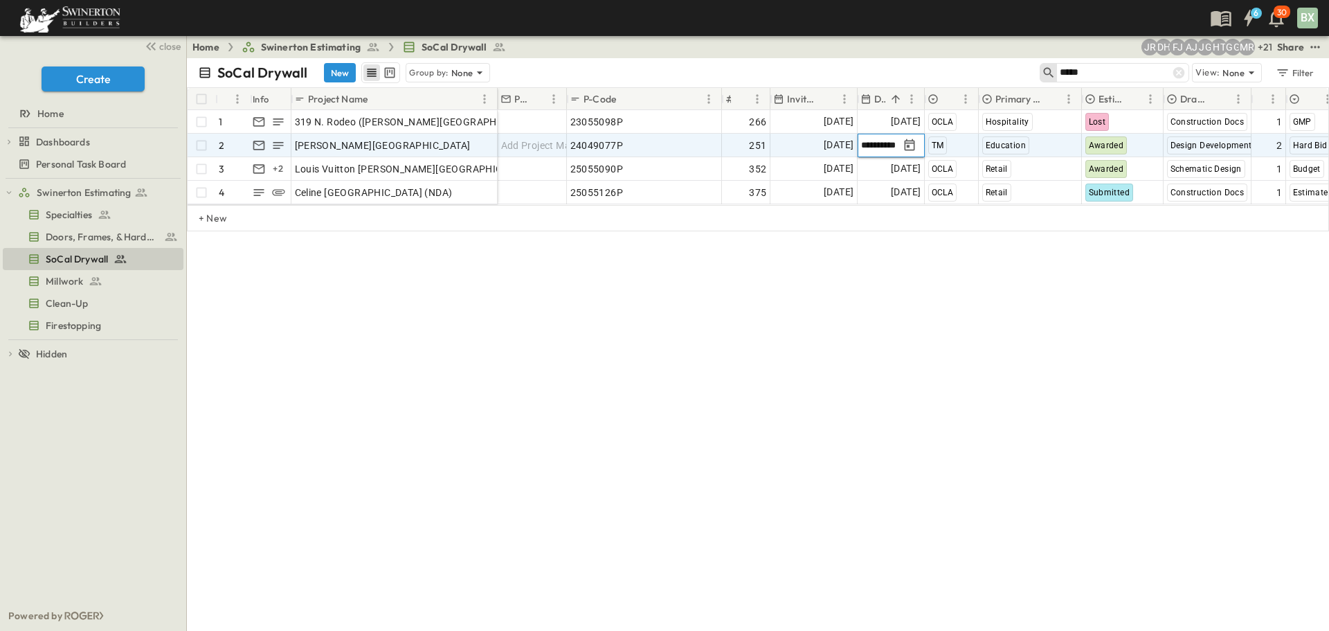
click at [871, 145] on input "**********" at bounding box center [879, 144] width 37 height 13
drag, startPoint x: 870, startPoint y: 145, endPoint x: 861, endPoint y: 142, distance: 9.4
click at [861, 142] on input "**********" at bounding box center [879, 144] width 37 height 13
type input "**********"
click at [829, 144] on span "[DATE]" at bounding box center [839, 145] width 30 height 16
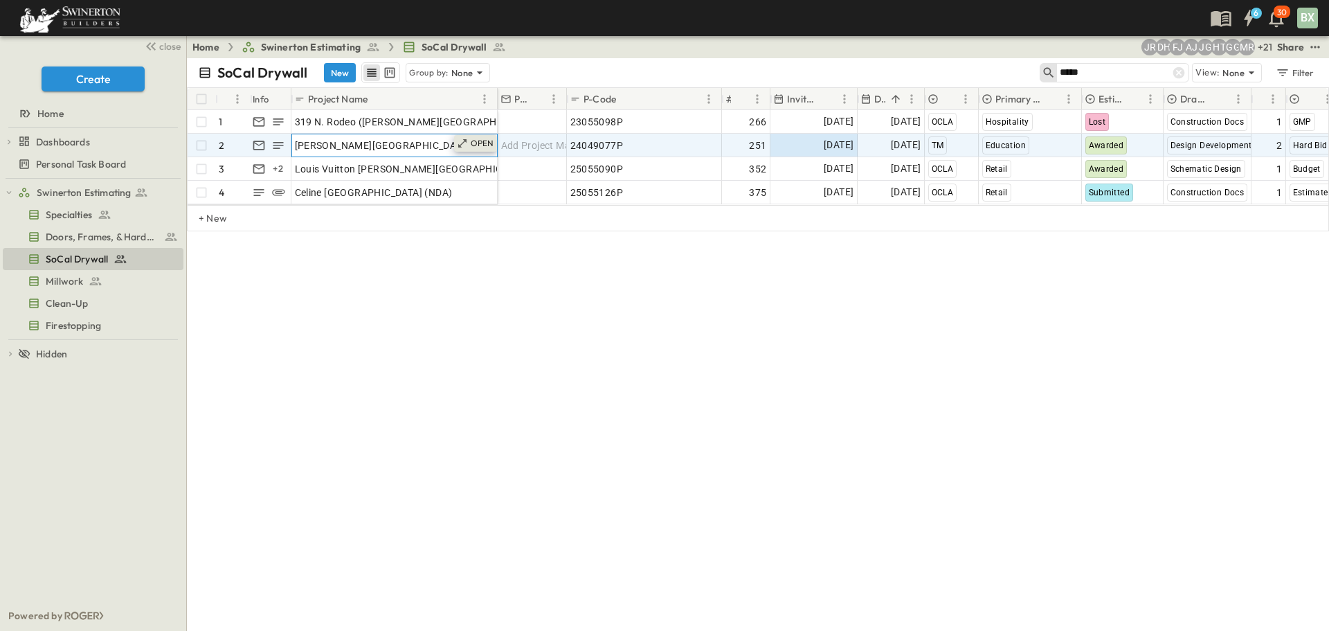
drag, startPoint x: 467, startPoint y: 143, endPoint x: 482, endPoint y: 141, distance: 14.7
click at [467, 143] on icon at bounding box center [462, 143] width 11 height 11
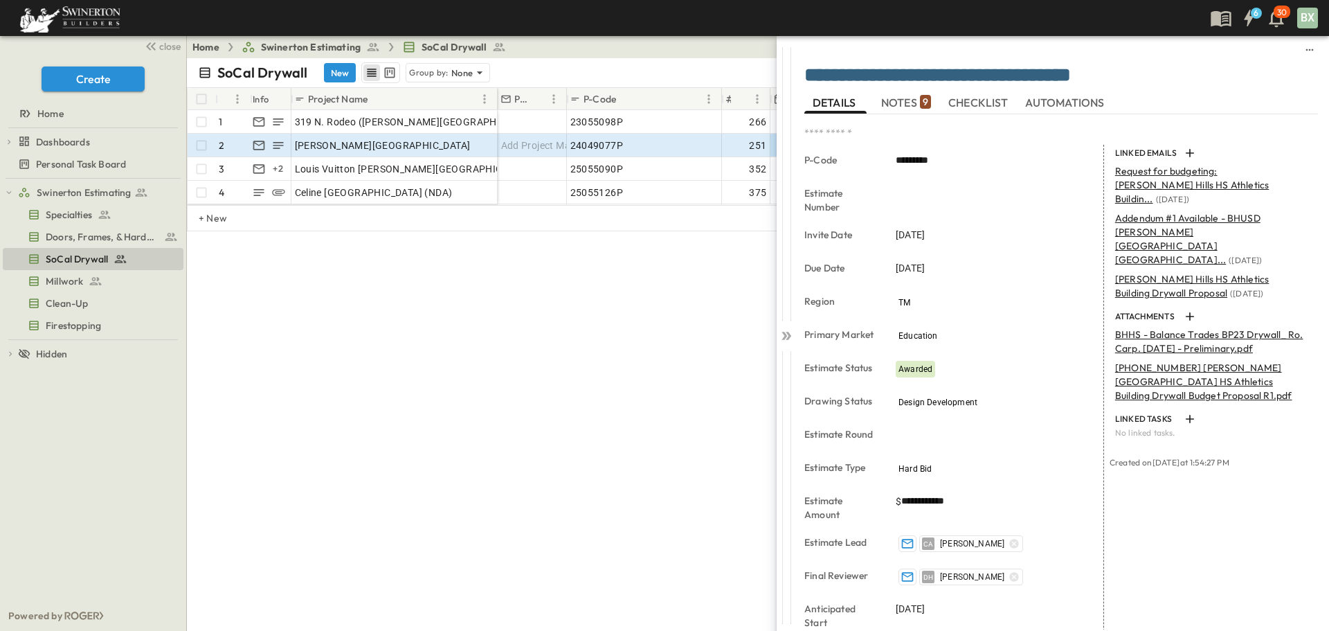
click at [903, 96] on span "NOTES 9" at bounding box center [906, 102] width 50 height 12
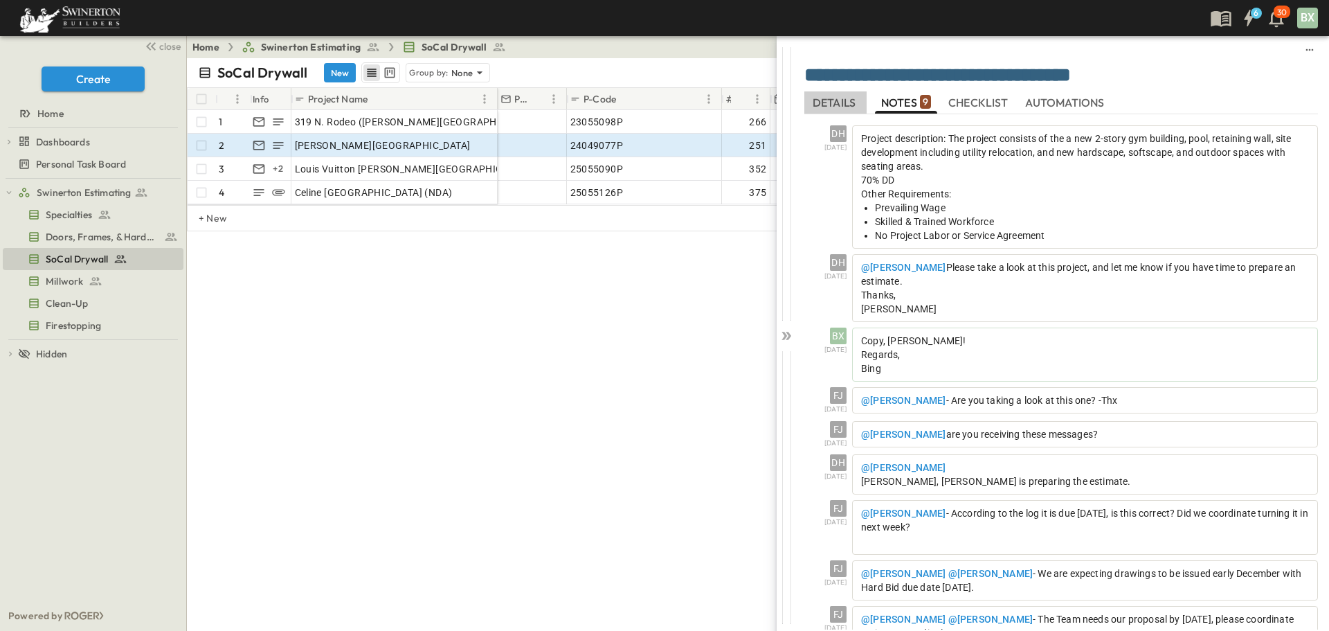
click at [845, 98] on span "DETAILS" at bounding box center [836, 102] width 46 height 12
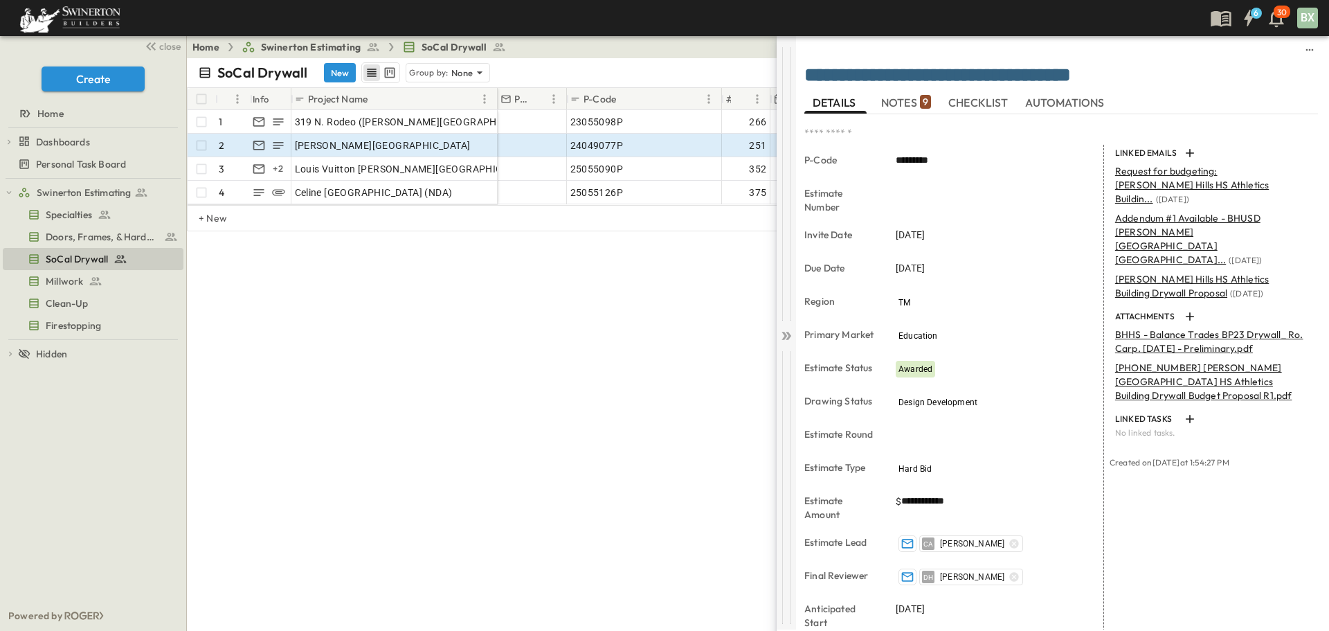
click at [788, 343] on div at bounding box center [786, 332] width 19 height 593
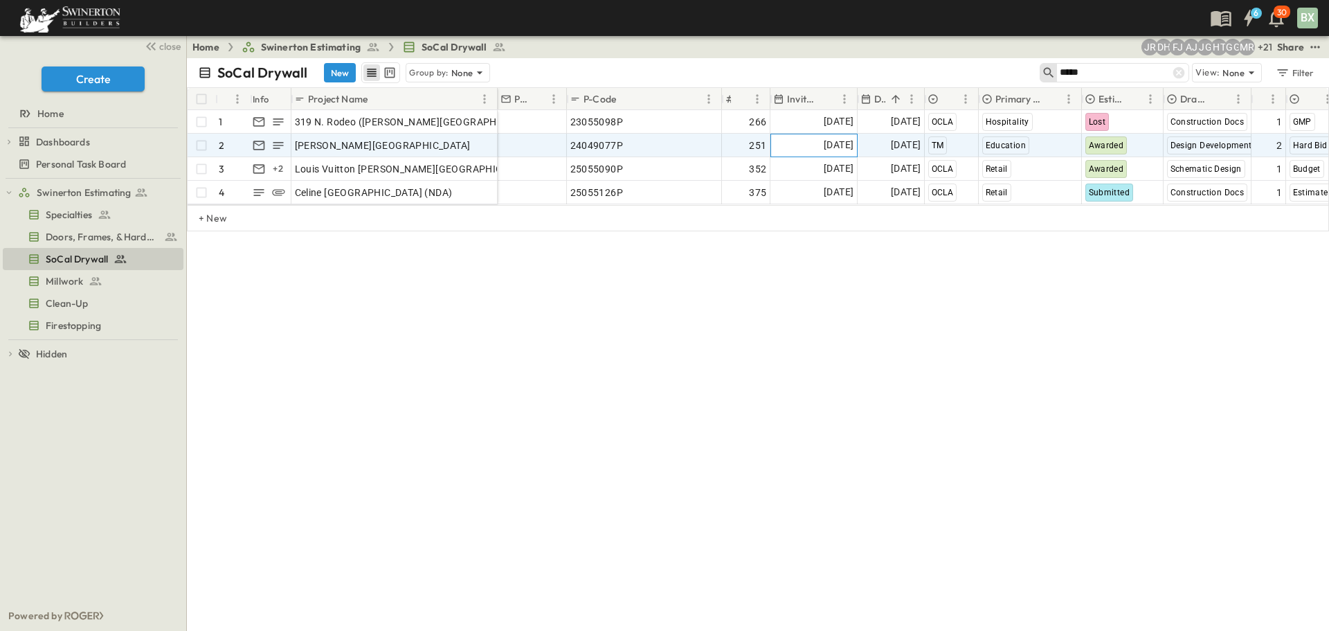
click at [824, 143] on span "[DATE]" at bounding box center [839, 145] width 30 height 16
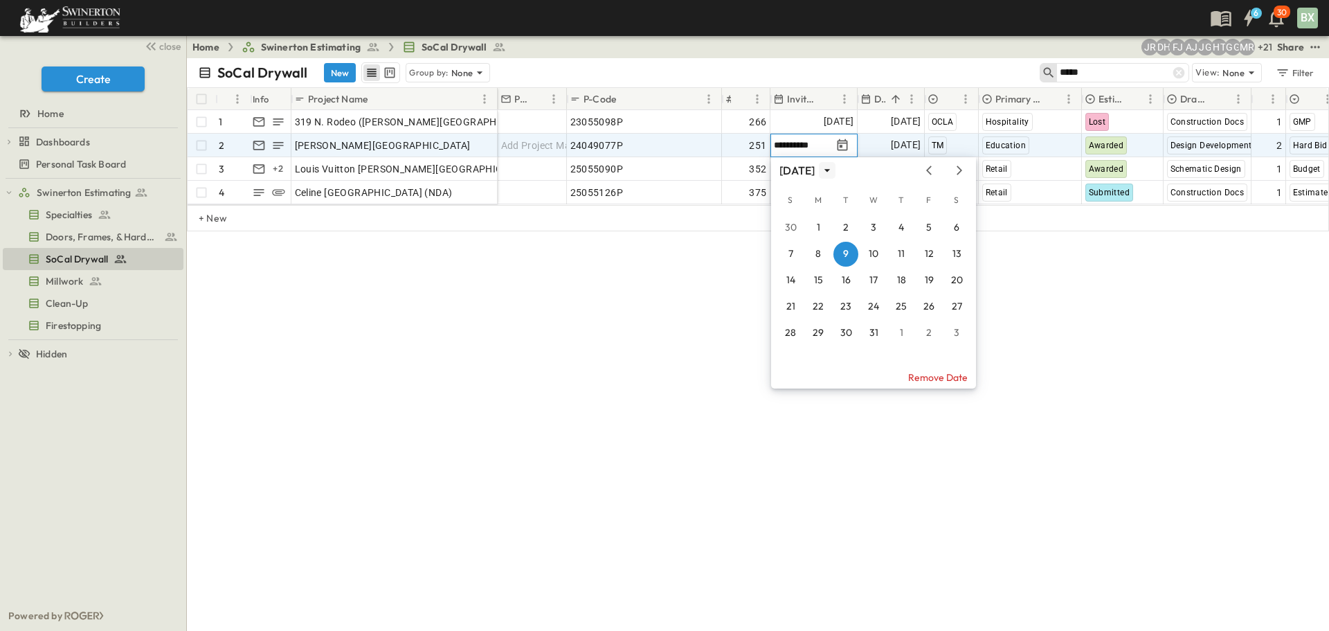
click at [834, 169] on icon "calendar view is open, switch to year view" at bounding box center [827, 170] width 14 height 14
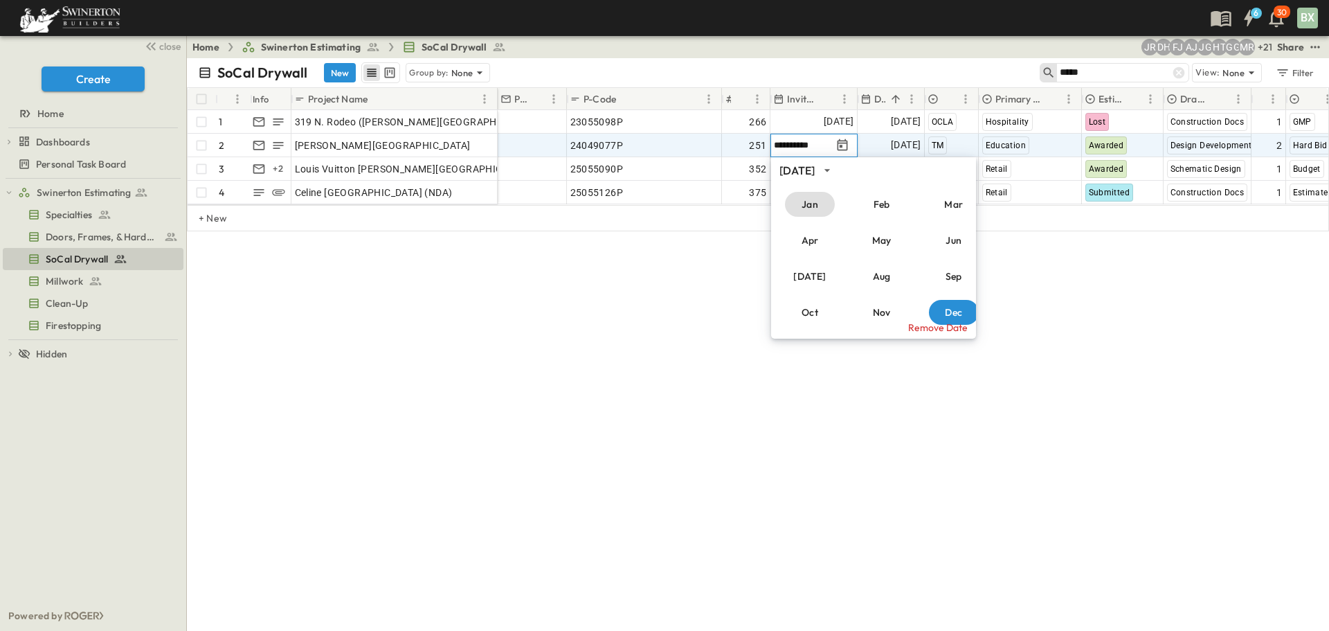
click at [805, 206] on button "Jan" at bounding box center [810, 204] width 50 height 25
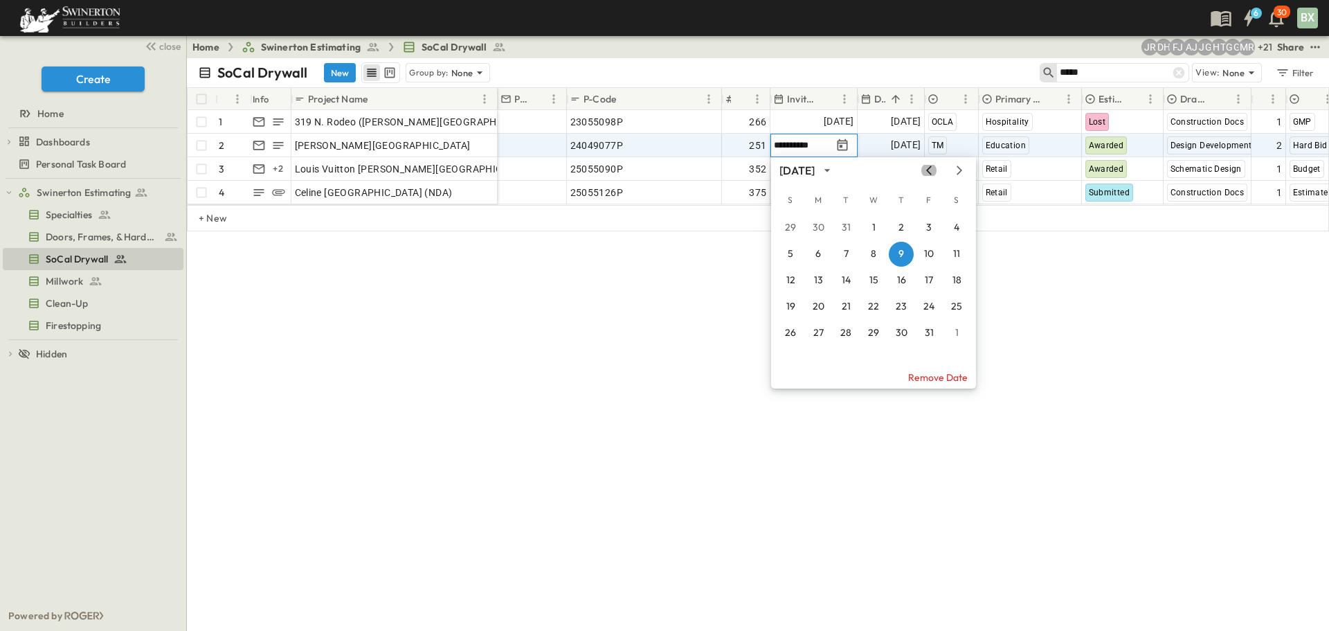
click at [928, 170] on icon "Previous month" at bounding box center [929, 169] width 6 height 9
click at [893, 307] on button "26" at bounding box center [901, 306] width 25 height 25
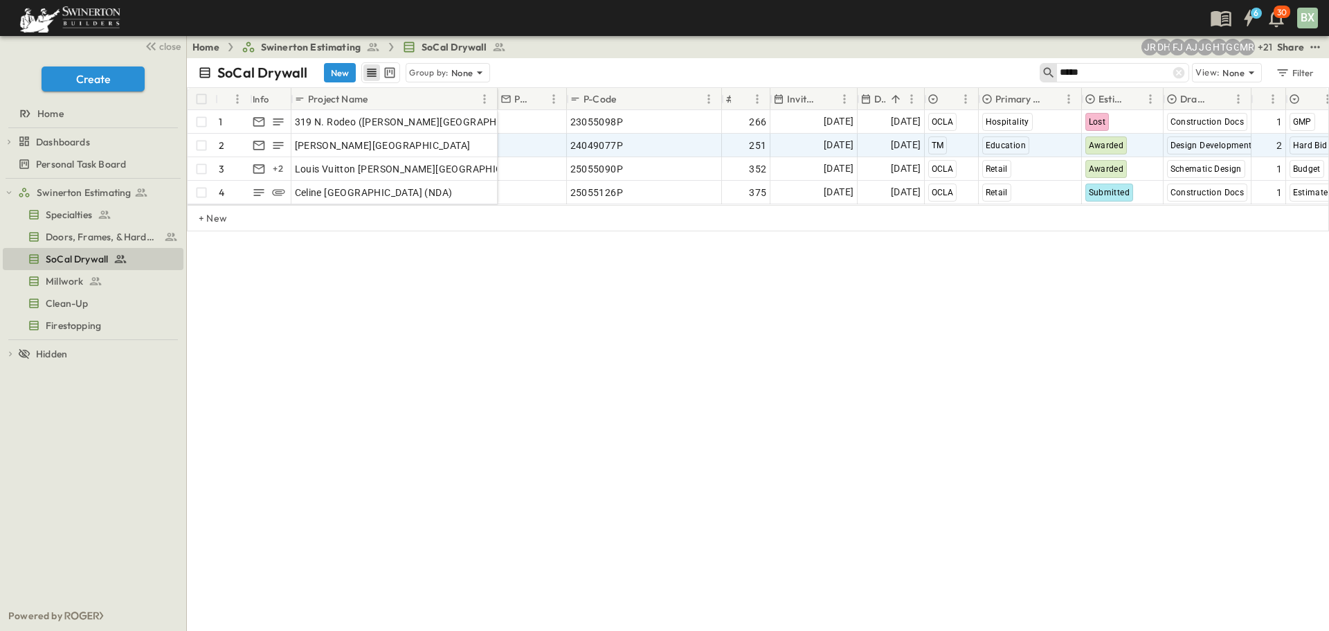
click at [875, 345] on div "SoCal Drywall New Group by: None ***** View: None Filter # Info Project Name PM…" at bounding box center [758, 344] width 1142 height 572
click at [874, 336] on div "SoCal Drywall New Group by: None ***** View: None Filter # Info Project Name PM…" at bounding box center [758, 344] width 1142 height 572
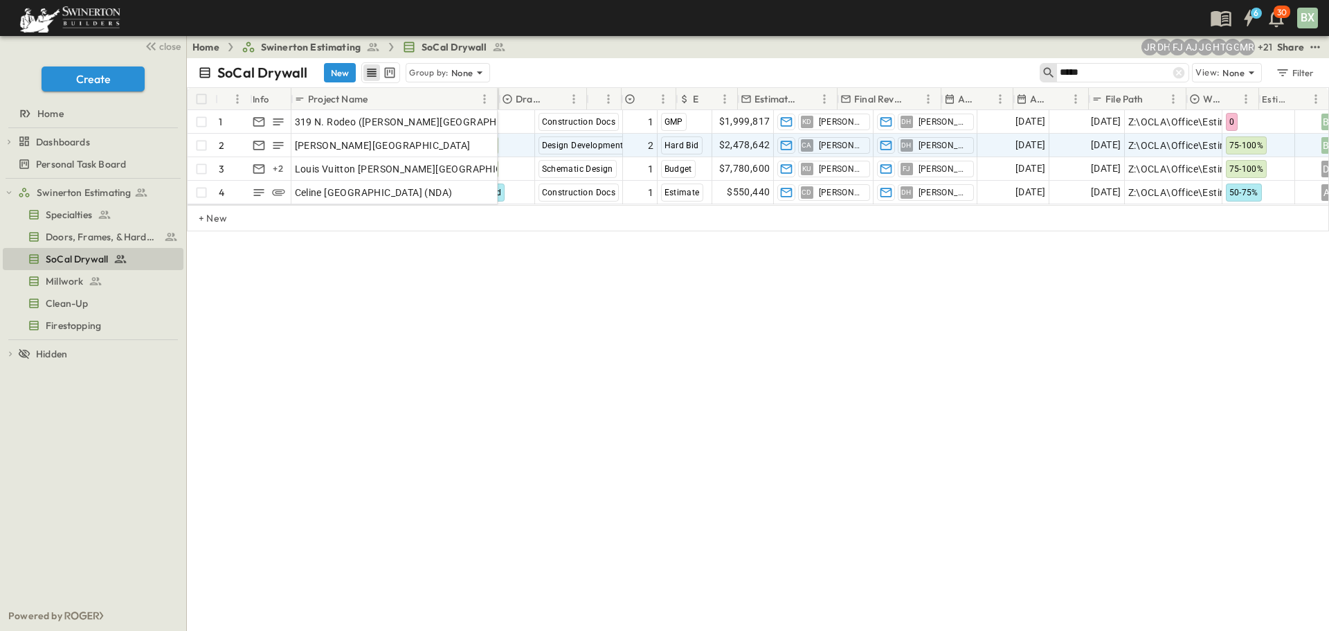
scroll to position [0, 665]
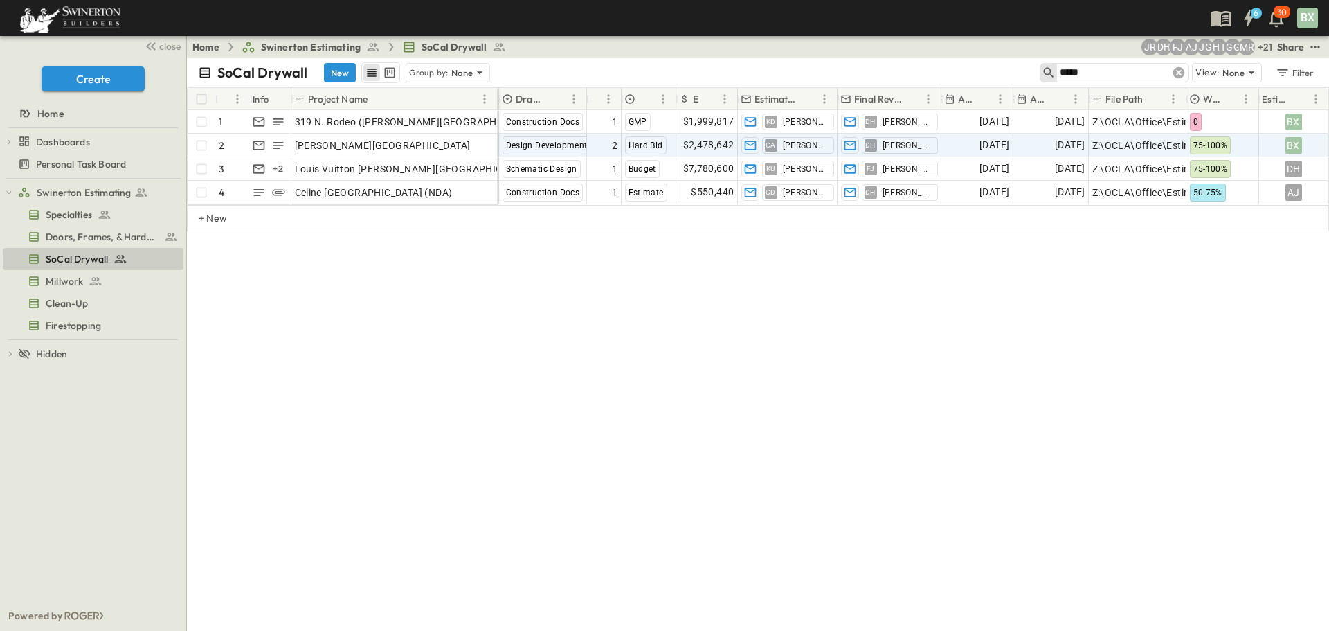
click at [1181, 68] on icon at bounding box center [1179, 73] width 12 height 12
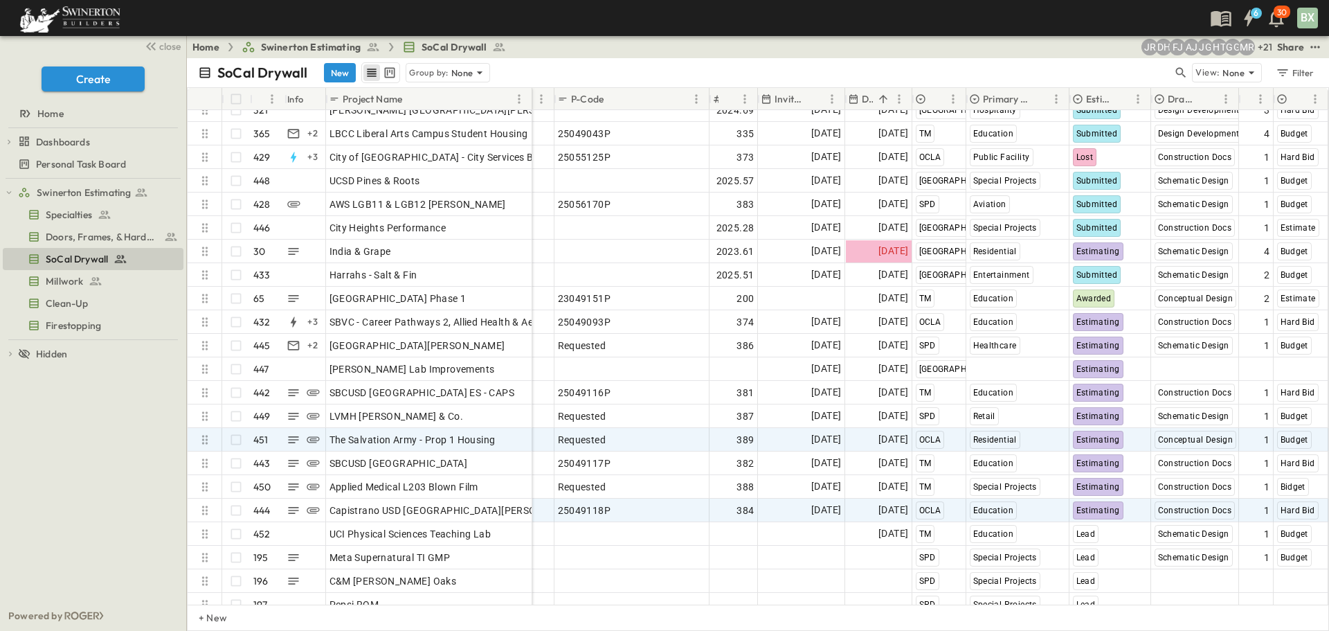
scroll to position [10086, 47]
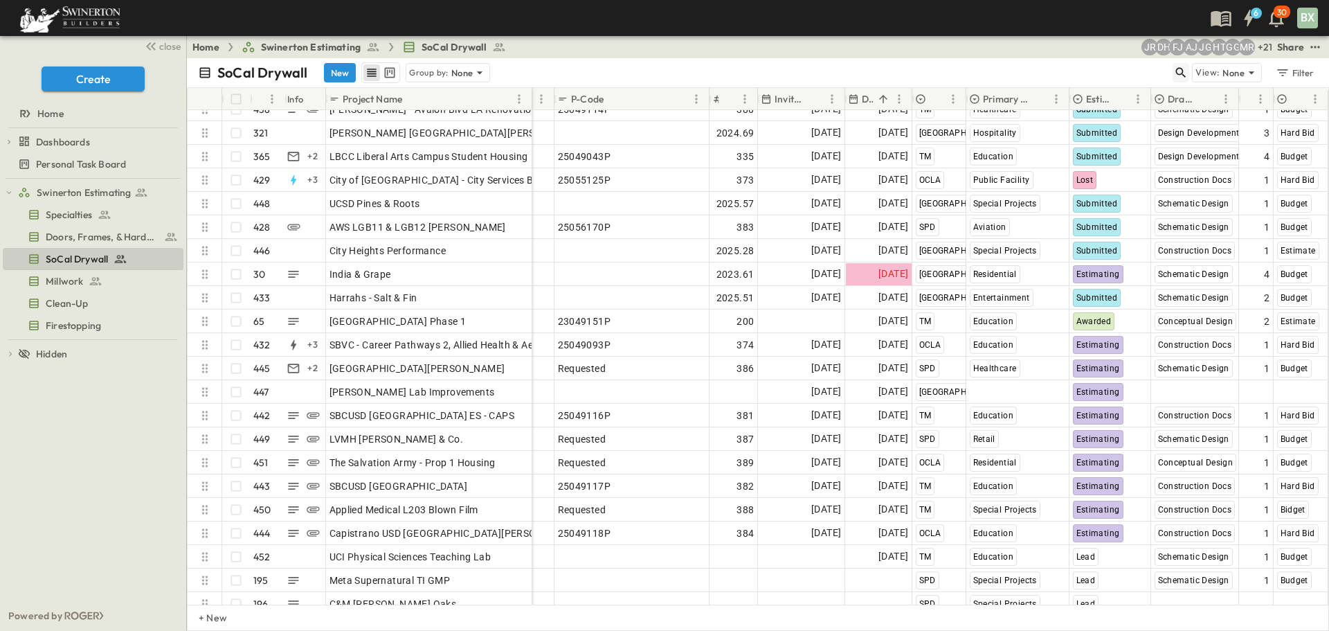
click at [1179, 78] on icon "button" at bounding box center [1181, 73] width 14 height 14
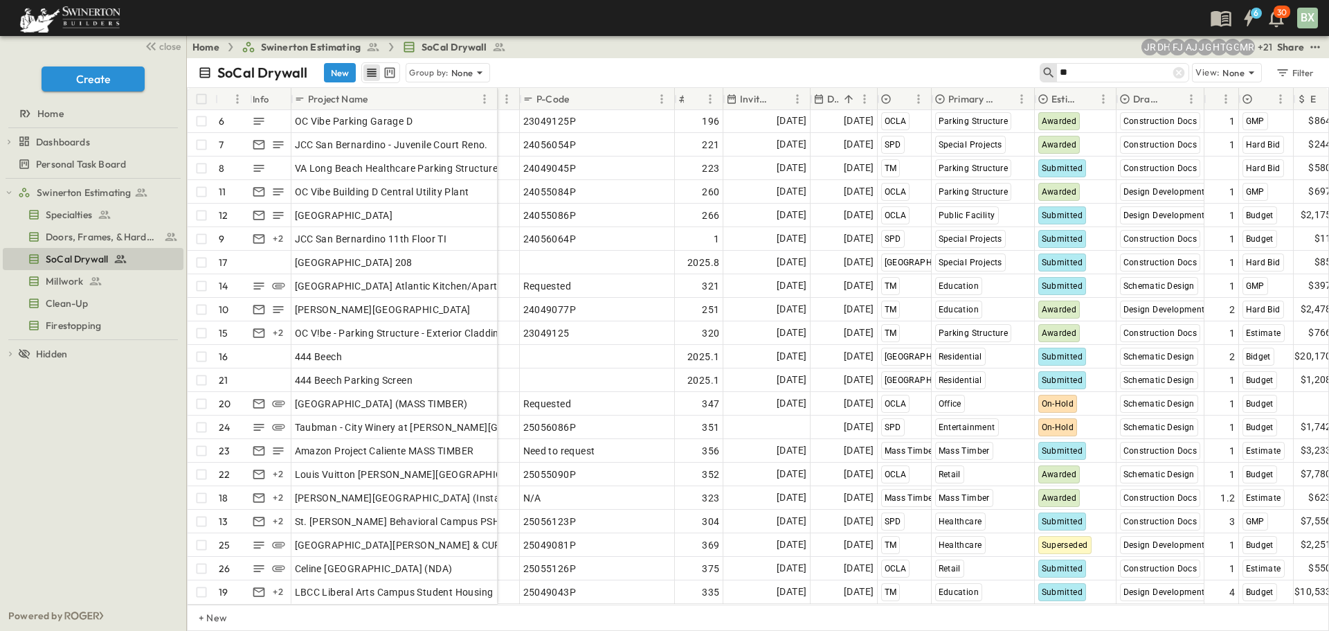
scroll to position [128, 47]
type input "*"
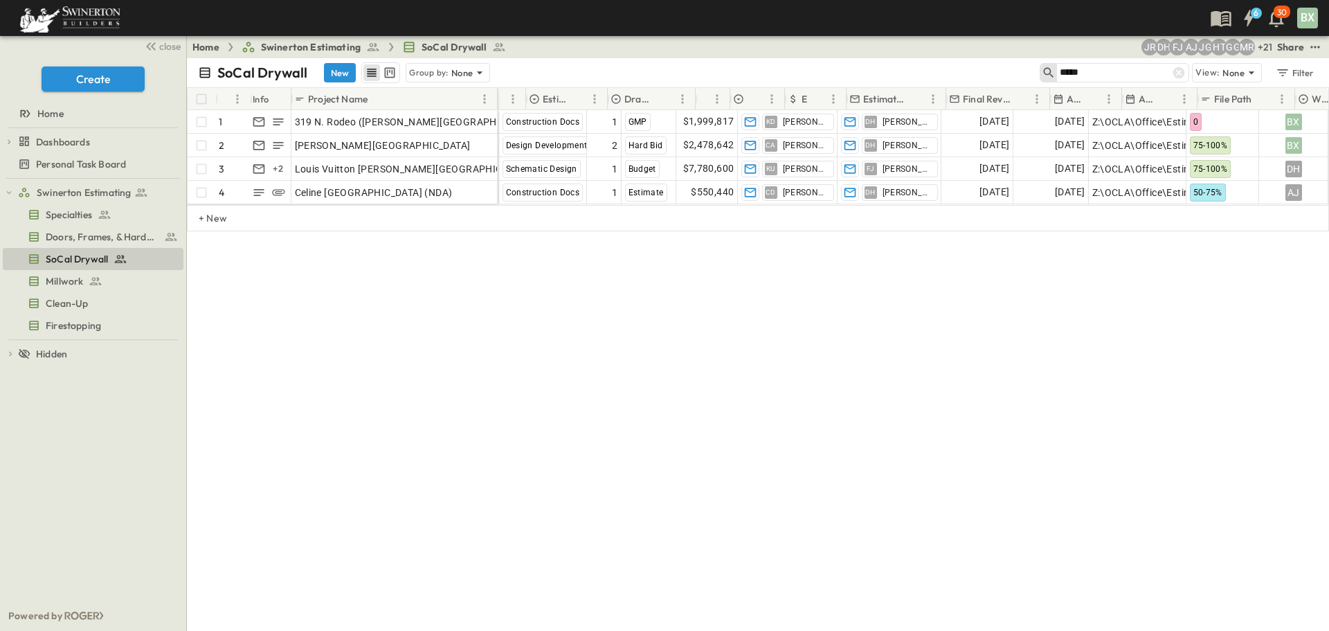
scroll to position [0, 0]
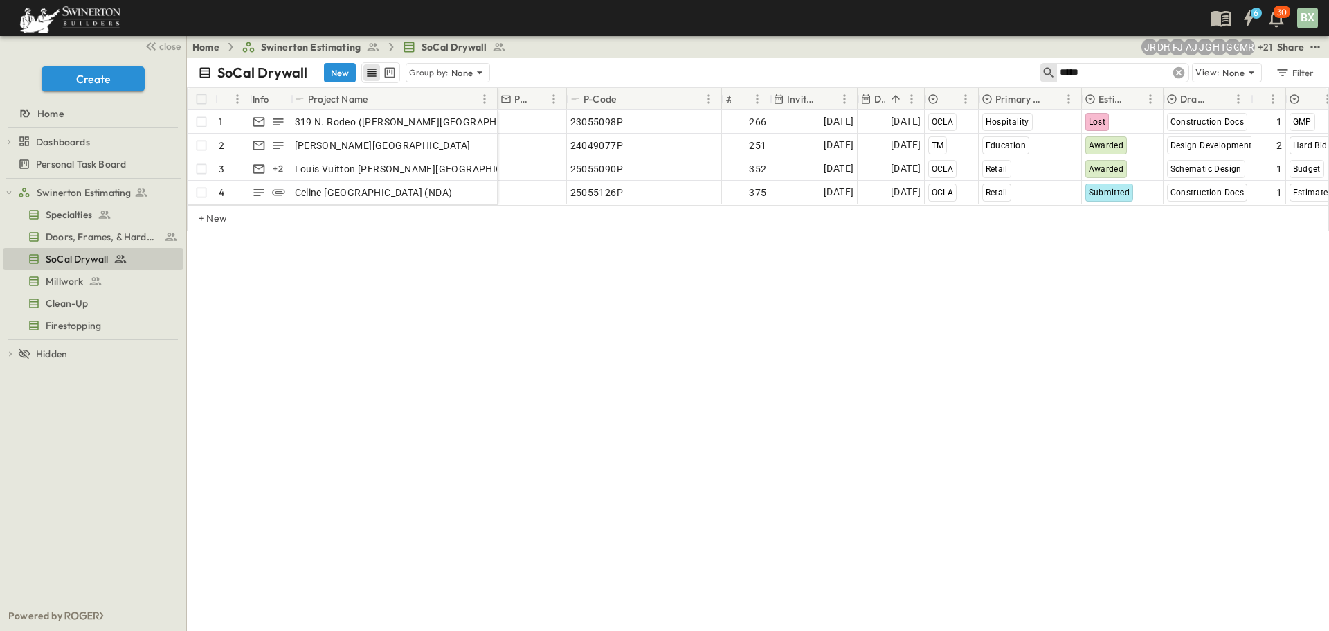
type input "*****"
click at [1177, 69] on icon at bounding box center [1179, 73] width 12 height 12
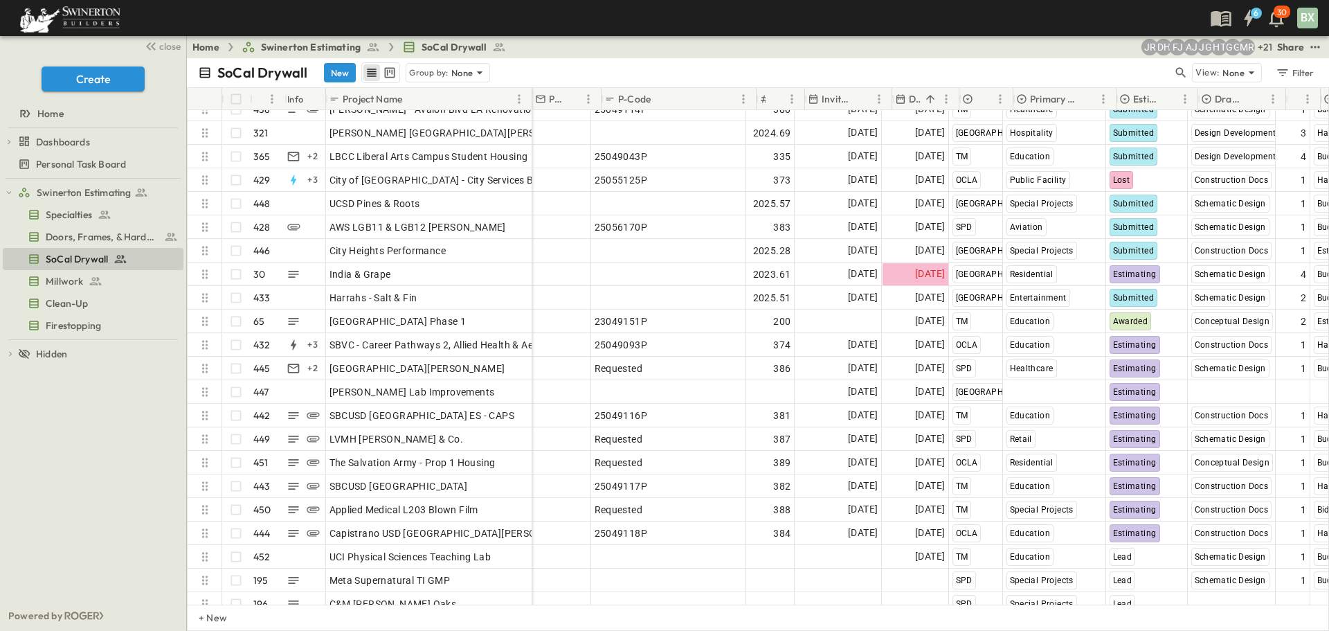
scroll to position [10086, 0]
